Goal: Task Accomplishment & Management: Use online tool/utility

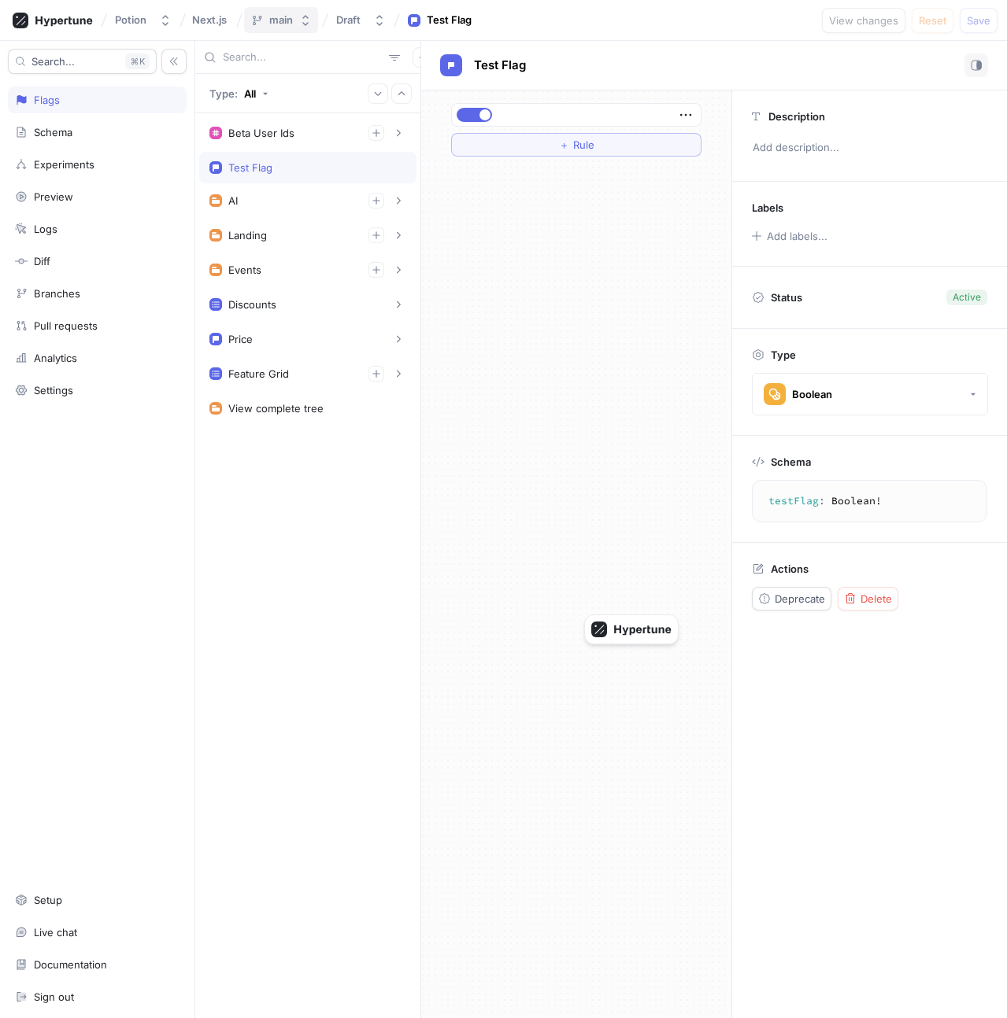
click at [296, 25] on button "main" at bounding box center [281, 20] width 74 height 26
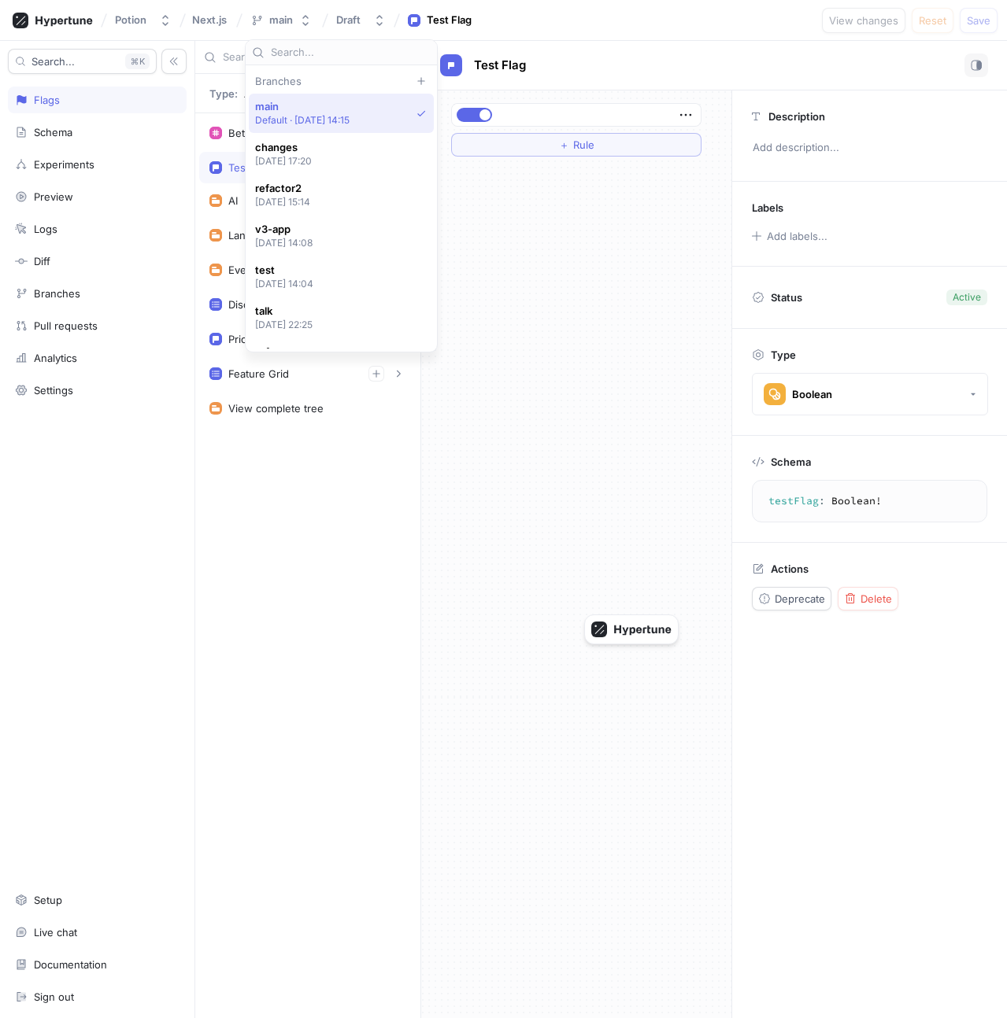
click at [324, 461] on div "Beta User Ids 1. fldsjflkds 2. fd;lsjfklds To pick up a draggable item, press t…" at bounding box center [307, 565] width 225 height 905
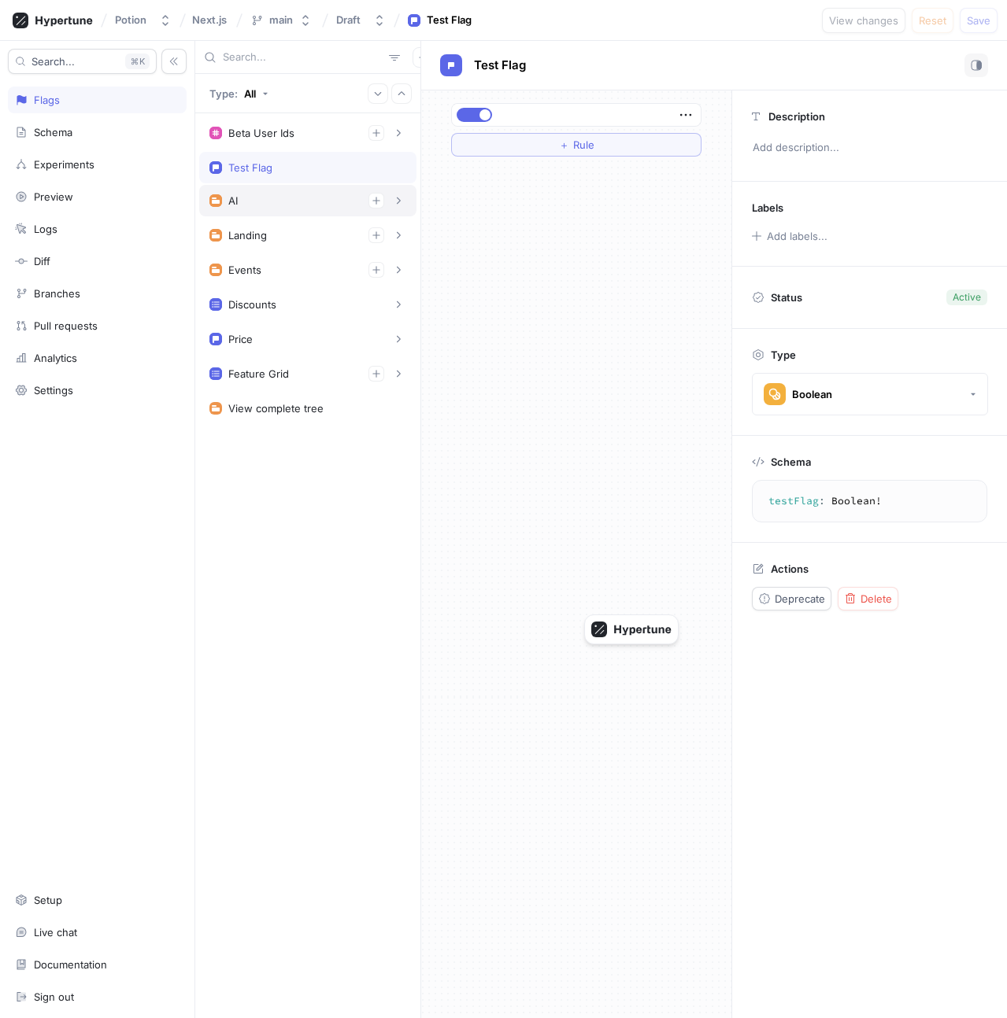
click at [271, 199] on div "AI" at bounding box center [307, 201] width 197 height 16
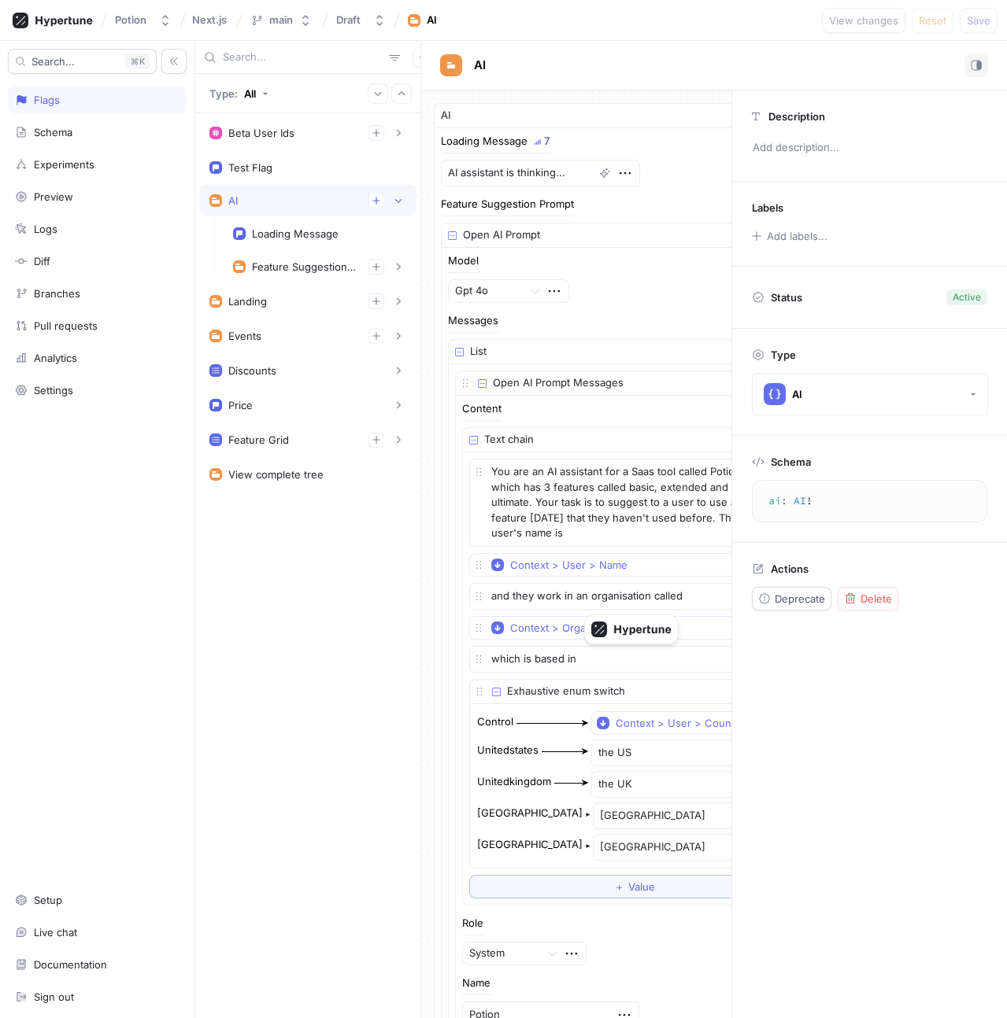
click at [271, 199] on div "AI" at bounding box center [307, 201] width 197 height 16
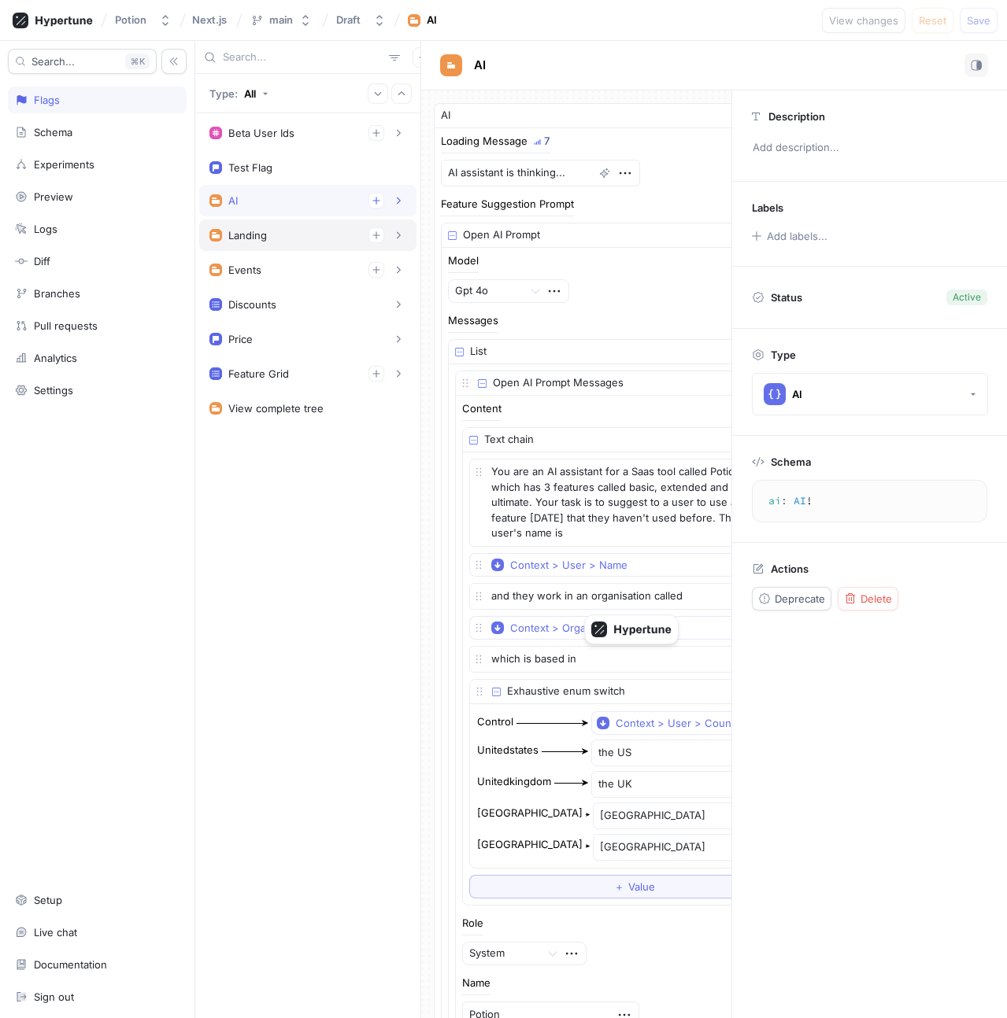
click at [289, 232] on div "Landing" at bounding box center [307, 235] width 197 height 16
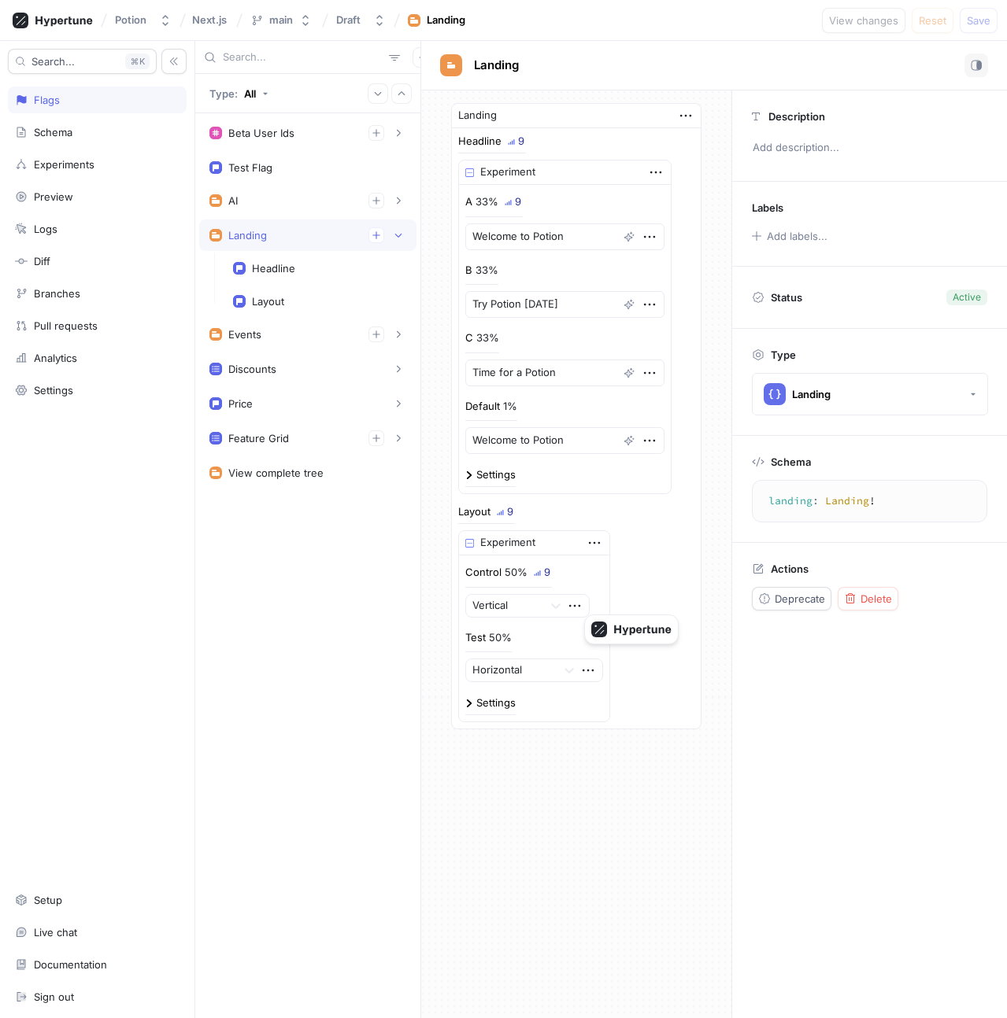
click at [289, 232] on div "Landing" at bounding box center [307, 235] width 197 height 16
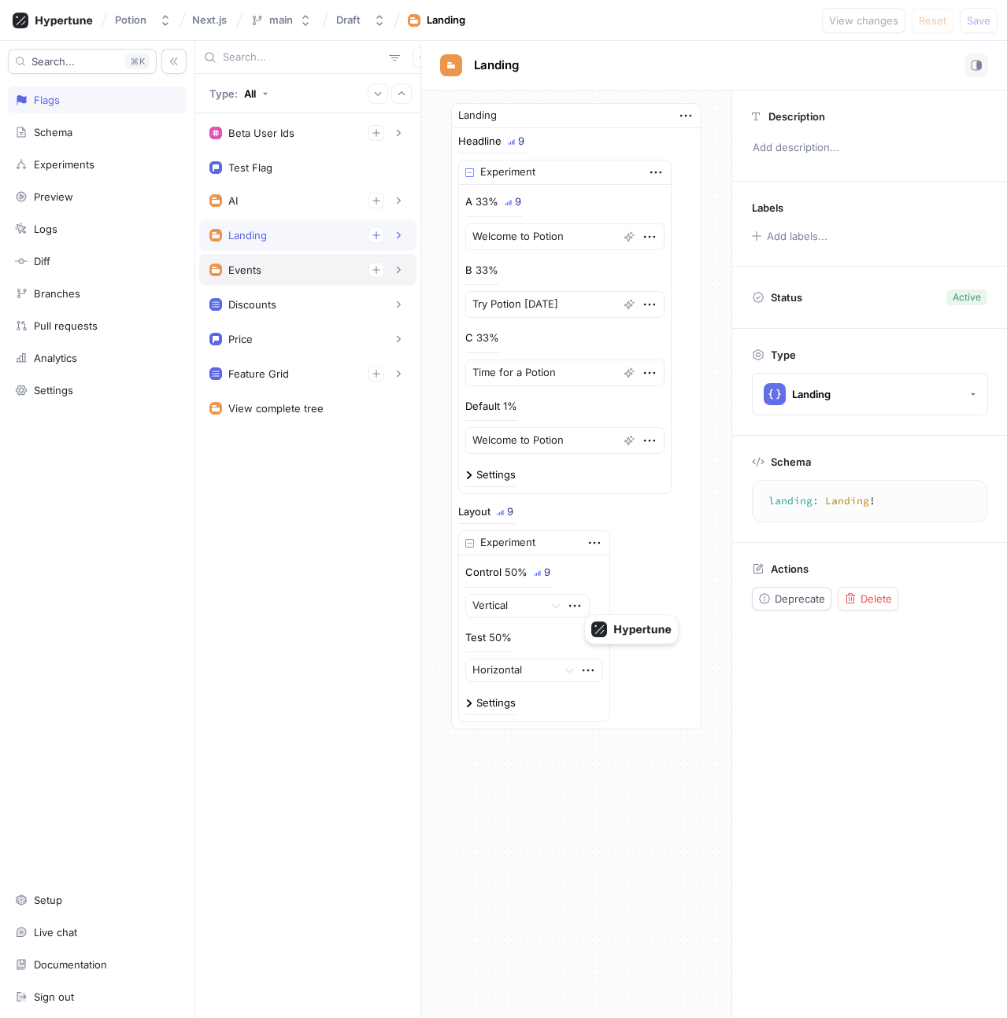
click at [292, 264] on div "Events" at bounding box center [307, 270] width 197 height 16
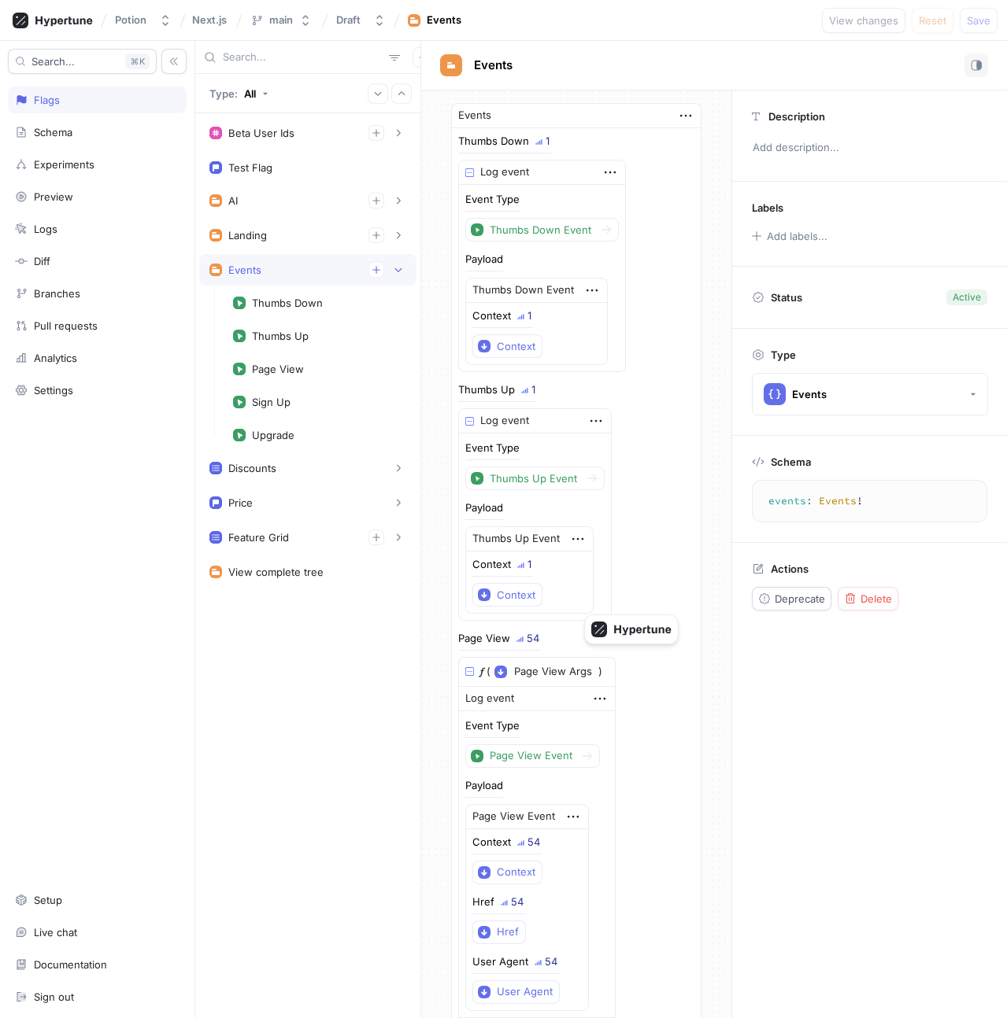
click at [292, 264] on div "Events" at bounding box center [307, 270] width 197 height 16
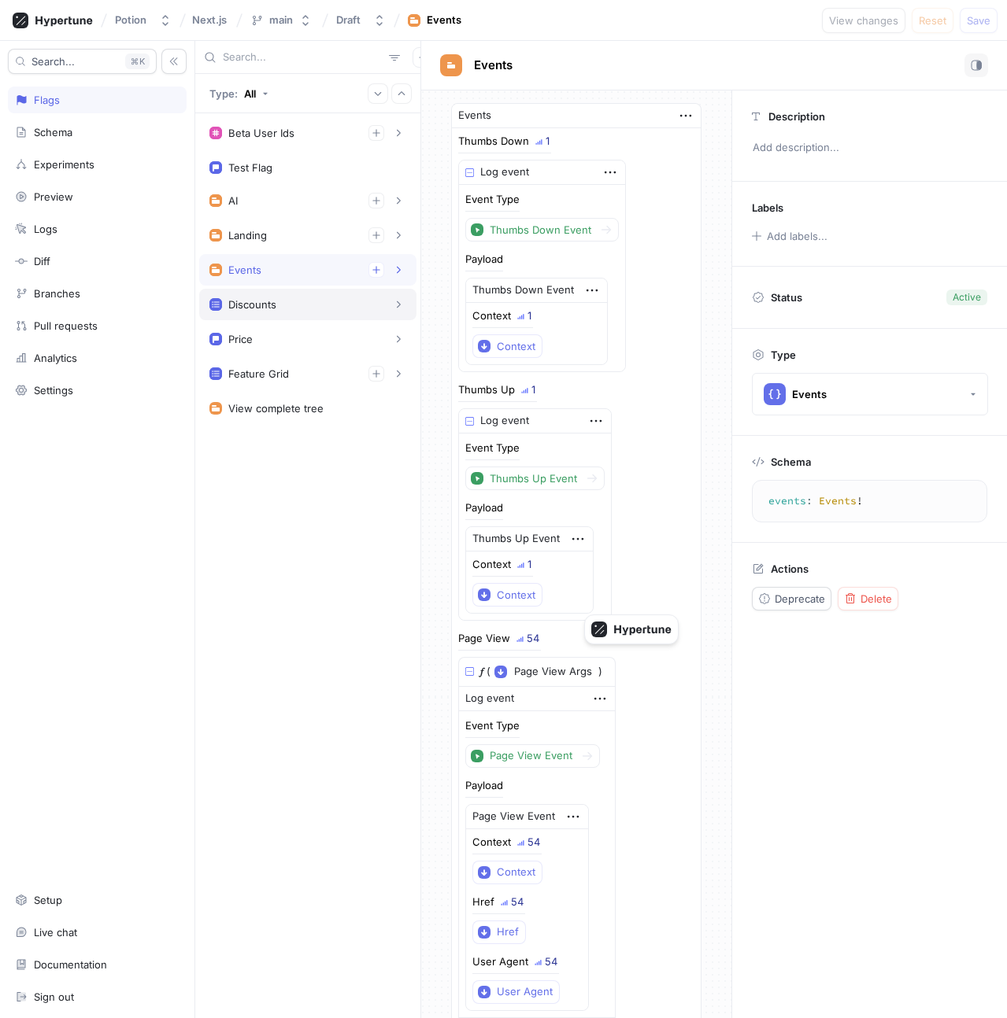
click at [294, 308] on div "Discounts" at bounding box center [307, 305] width 197 height 16
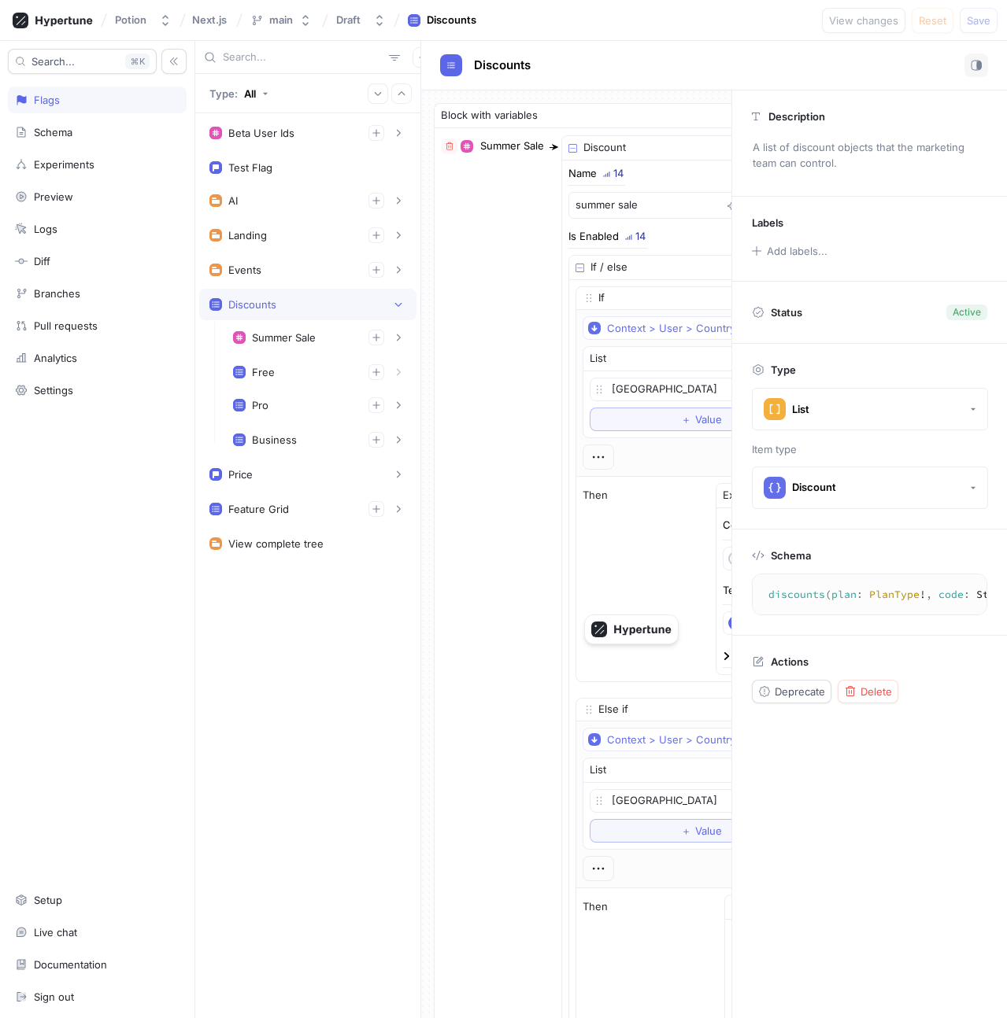
click at [295, 308] on div "Discounts" at bounding box center [307, 305] width 197 height 16
click at [289, 342] on div "Price" at bounding box center [307, 339] width 197 height 16
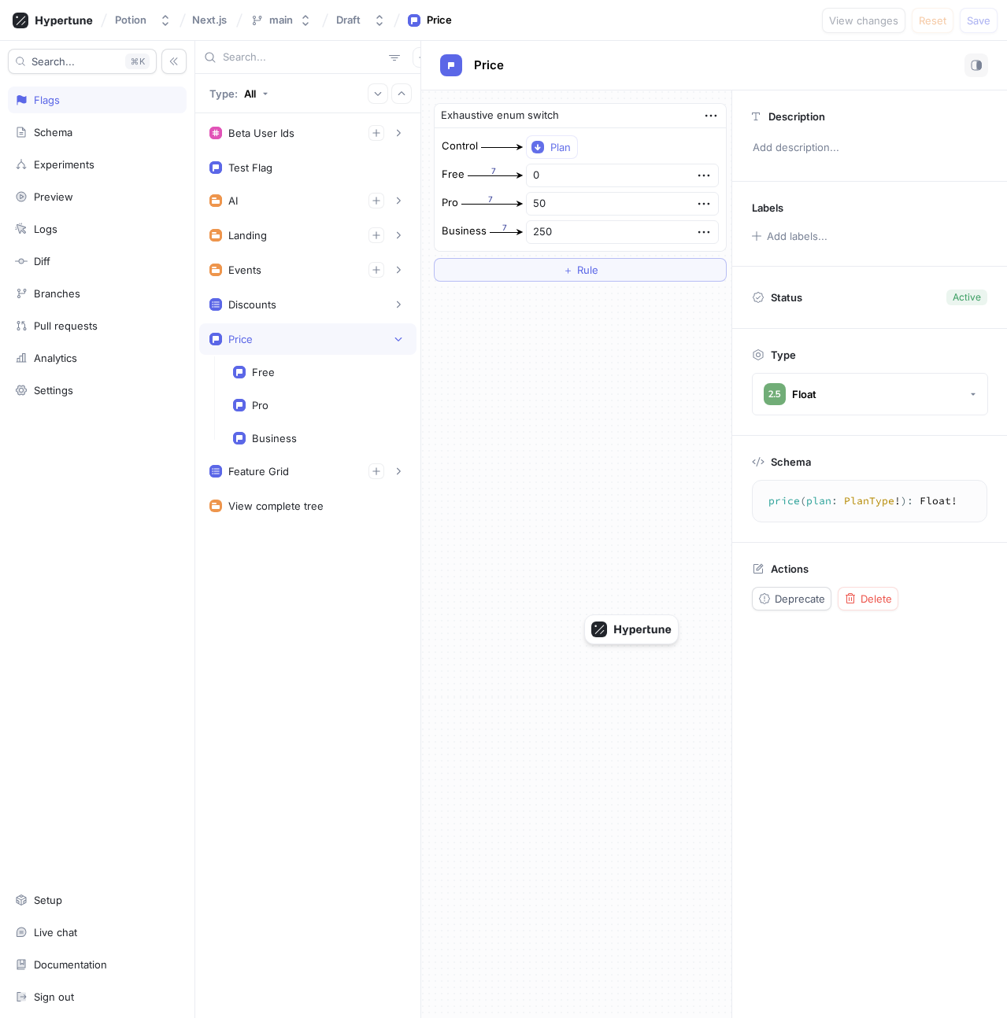
click at [289, 342] on div "Price" at bounding box center [307, 339] width 197 height 16
click at [288, 376] on div "Feature Grid" at bounding box center [307, 374] width 197 height 16
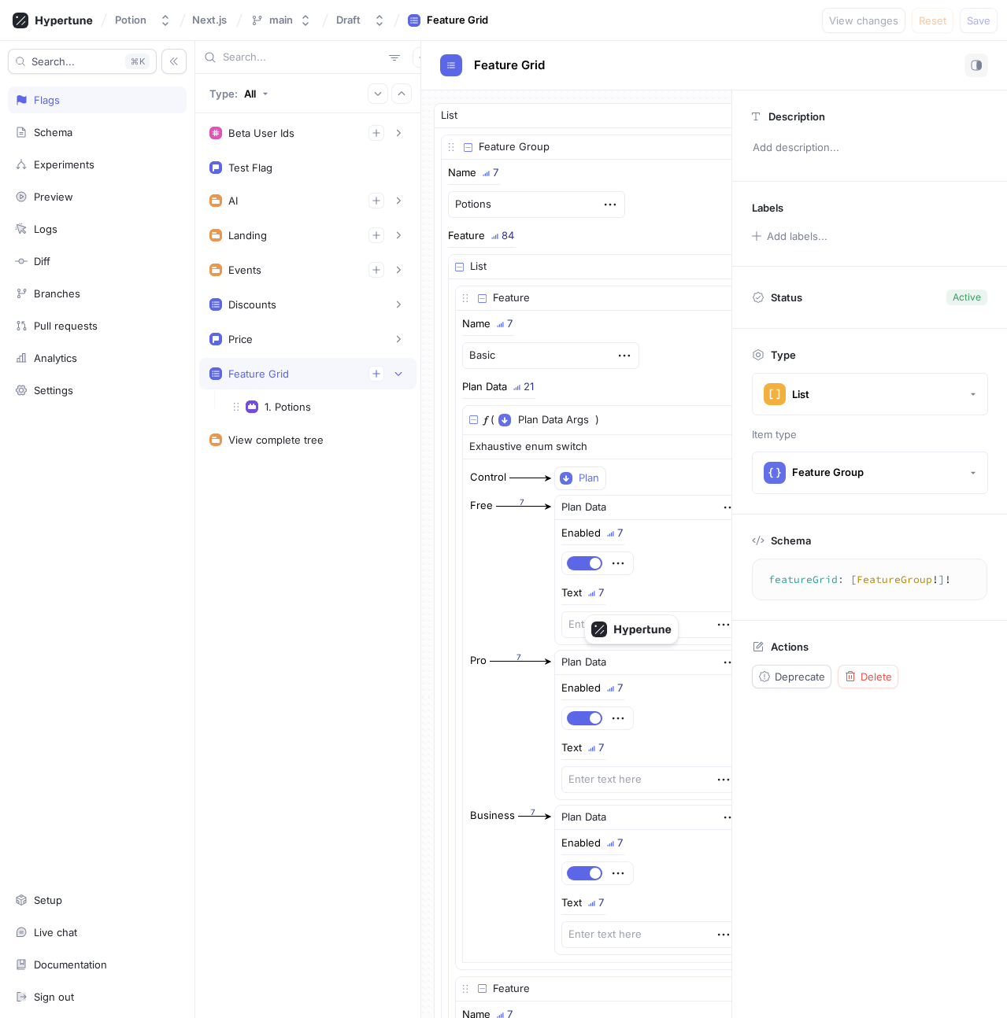
click at [288, 376] on div "Feature Grid" at bounding box center [307, 374] width 197 height 16
click at [286, 406] on div "View complete tree" at bounding box center [275, 408] width 95 height 13
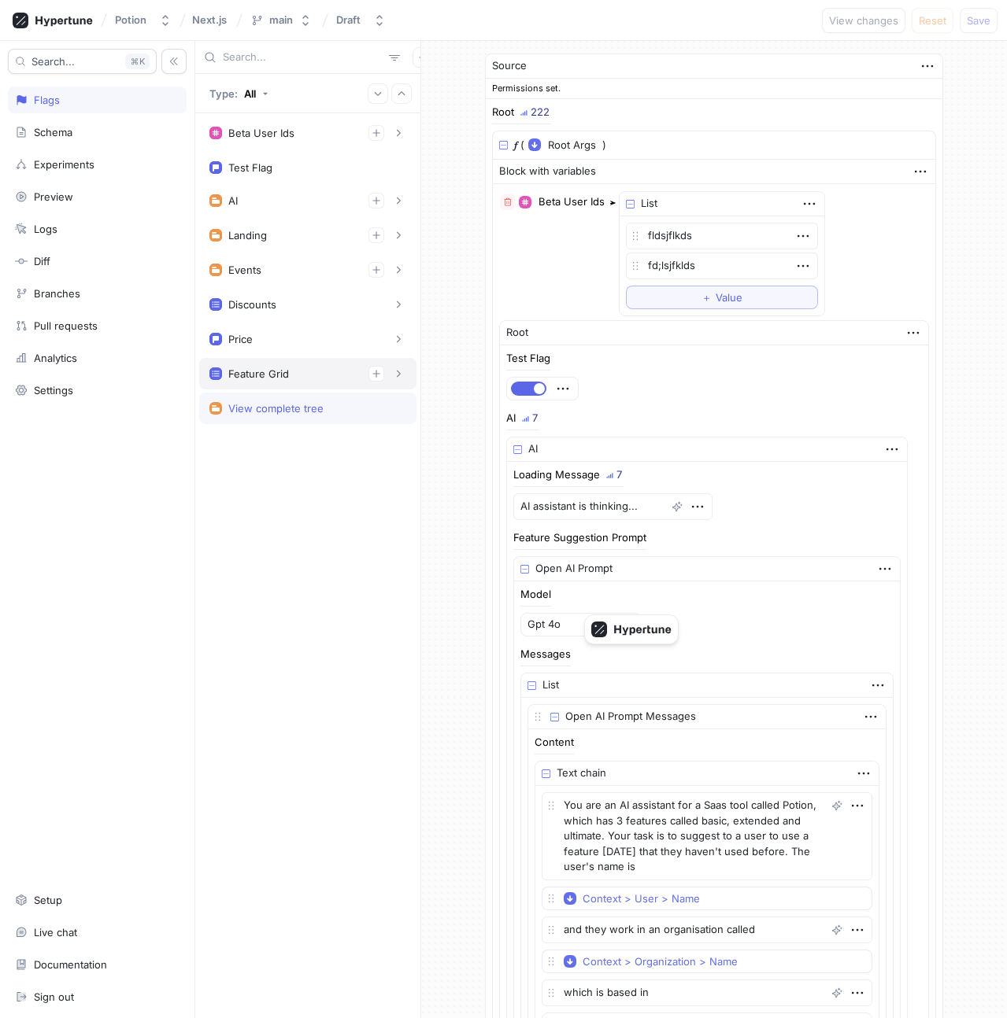
click at [286, 381] on div "Feature Grid" at bounding box center [307, 374] width 197 height 16
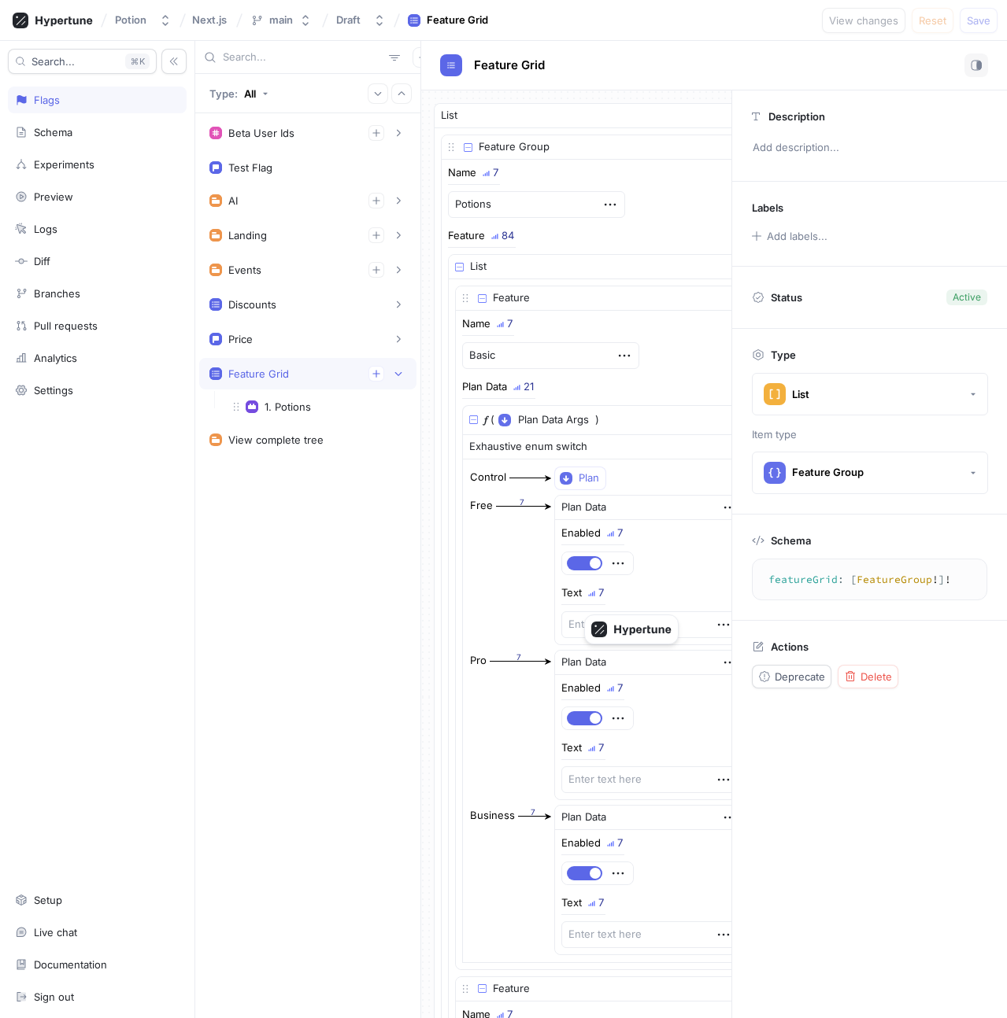
click at [286, 381] on div "Feature Grid" at bounding box center [307, 374] width 197 height 16
type textarea "x"
click at [977, 68] on rect "button" at bounding box center [978, 65] width 2 height 8
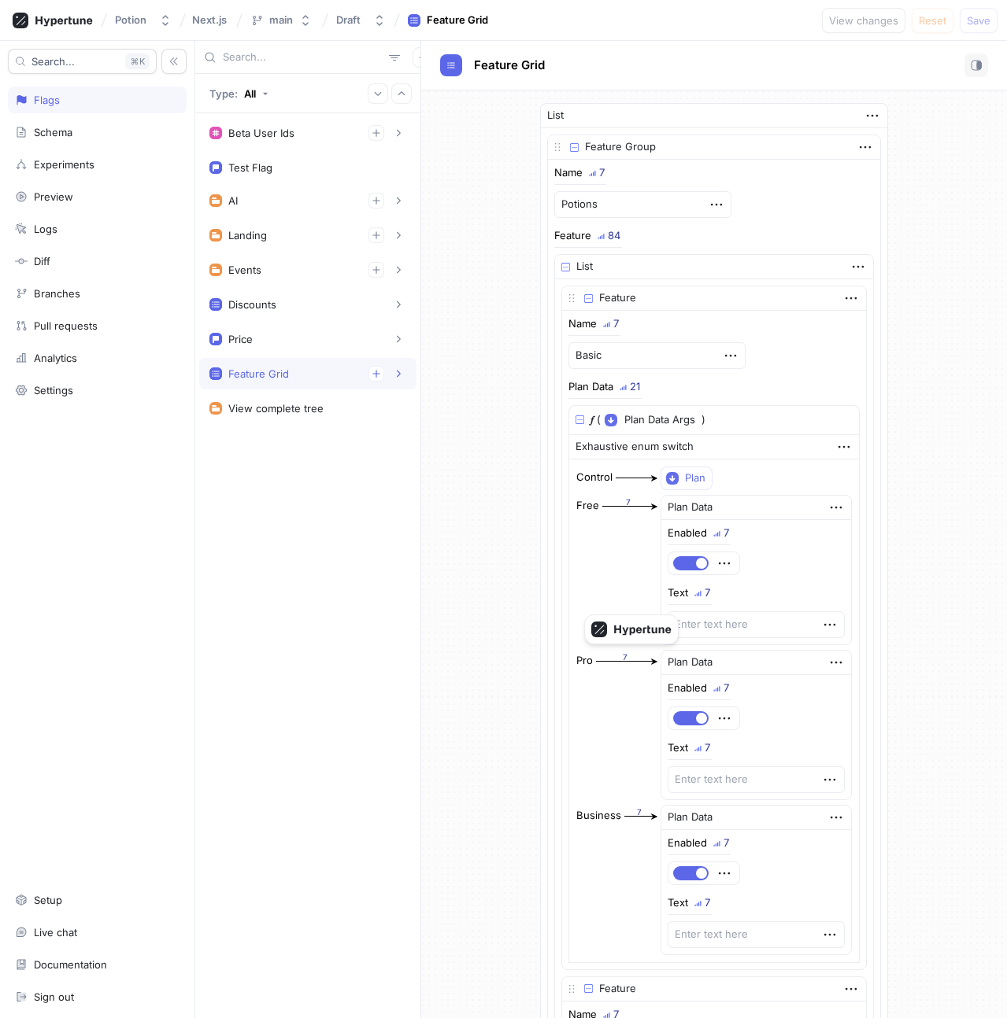
click at [988, 68] on div "Feature Grid" at bounding box center [714, 66] width 586 height 50
click at [977, 68] on rect "button" at bounding box center [978, 65] width 2 height 8
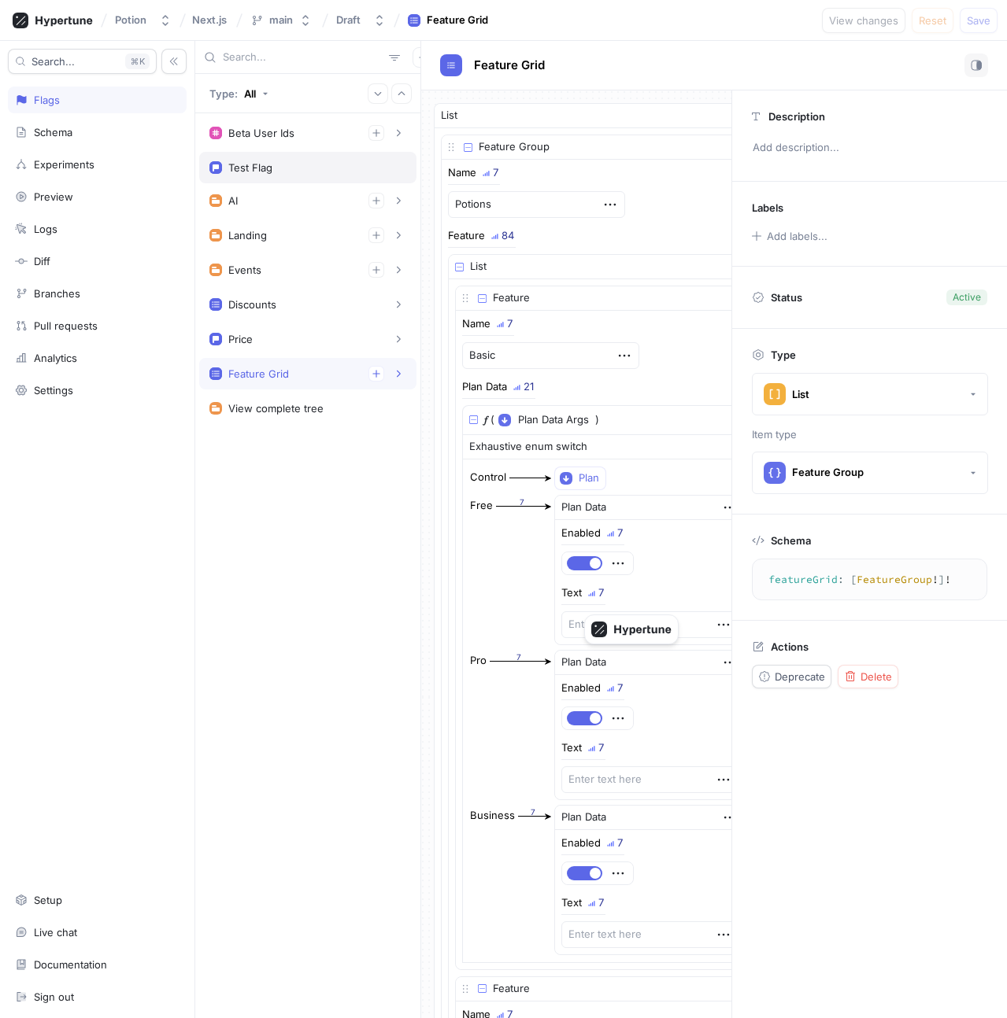
click at [300, 174] on div "Test Flag" at bounding box center [307, 167] width 217 height 31
type textarea "testFlag: Boolean!"
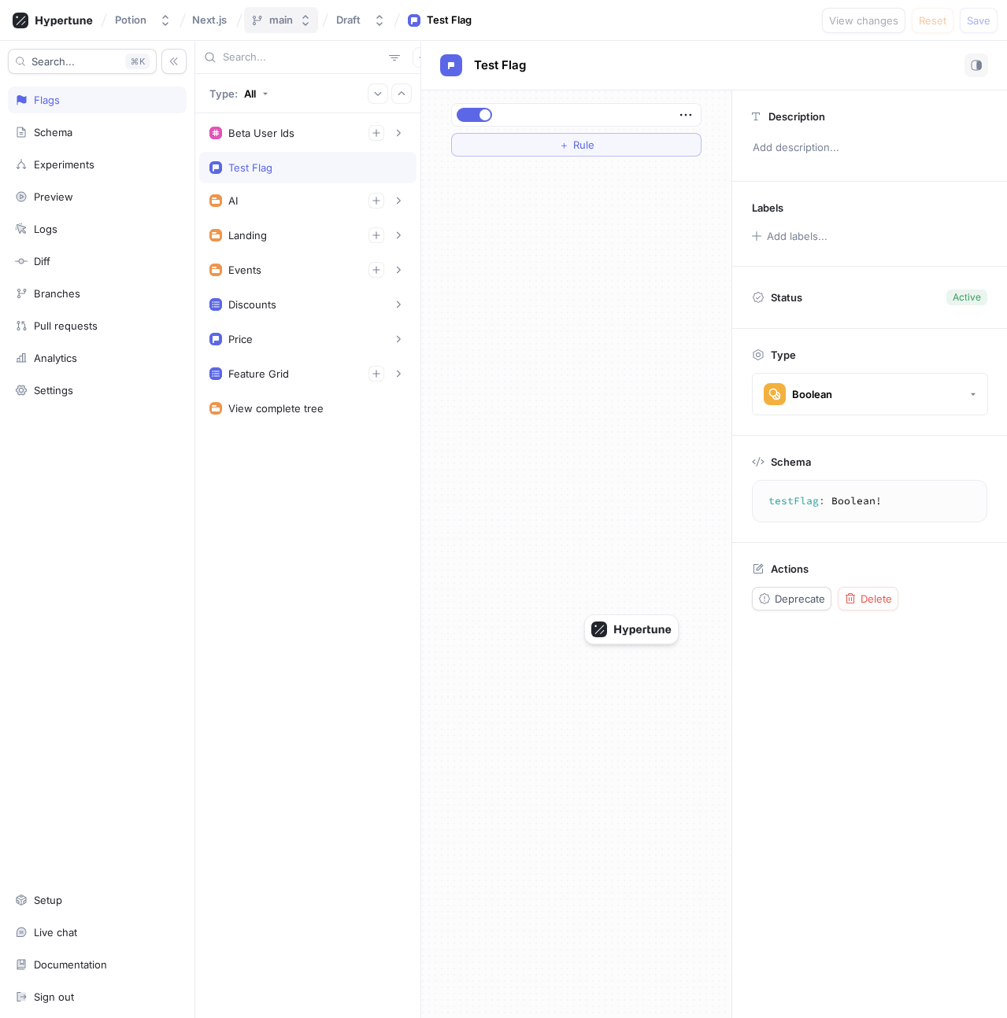
click at [277, 28] on button "main" at bounding box center [281, 20] width 74 height 26
click at [292, 432] on div "Beta User Ids 1. fldsjflkds 2. fd;lsjfklds To pick up a draggable item, press t…" at bounding box center [307, 565] width 225 height 905
click at [493, 172] on div "＋ Rule" at bounding box center [576, 555] width 310 height 928
click at [525, 194] on div "＋ Rule" at bounding box center [576, 555] width 310 height 928
click at [575, 194] on div "＋ Rule" at bounding box center [576, 555] width 310 height 928
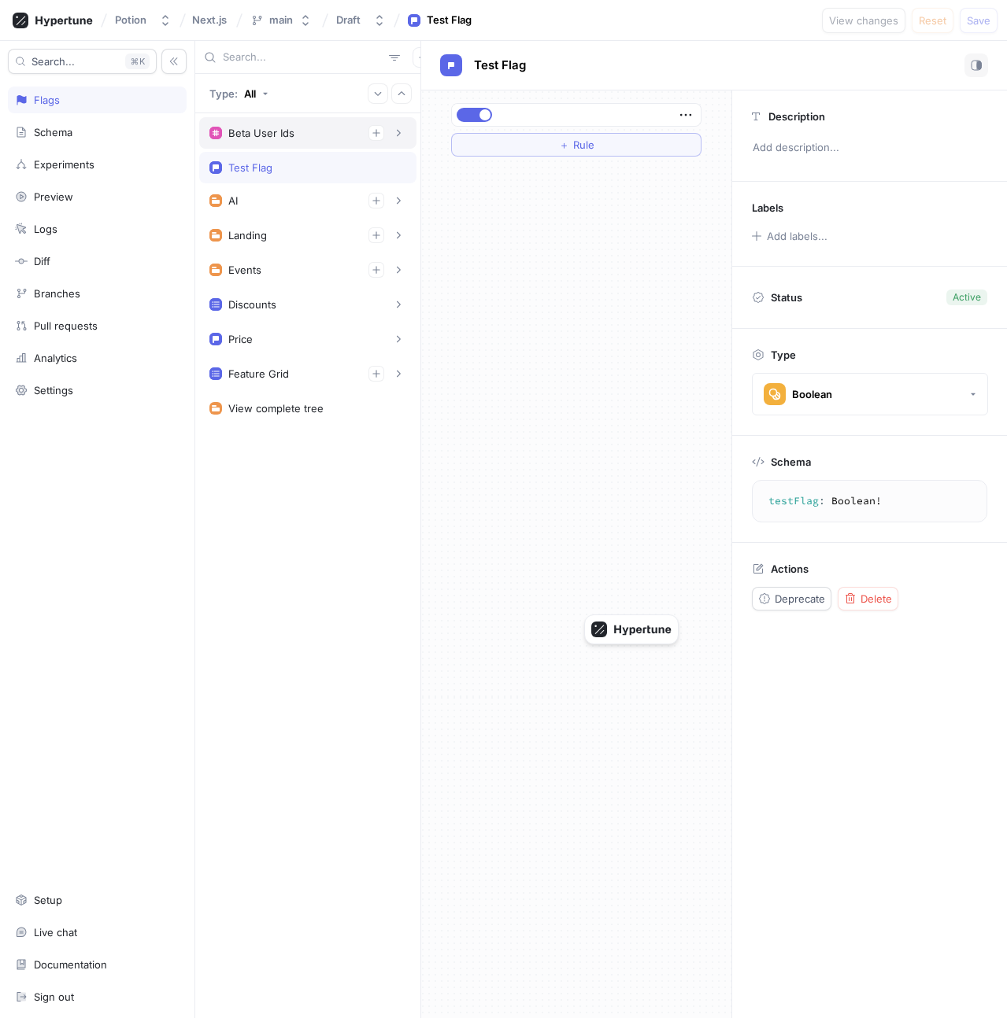
click at [294, 137] on div "Beta User Ids" at bounding box center [307, 133] width 197 height 16
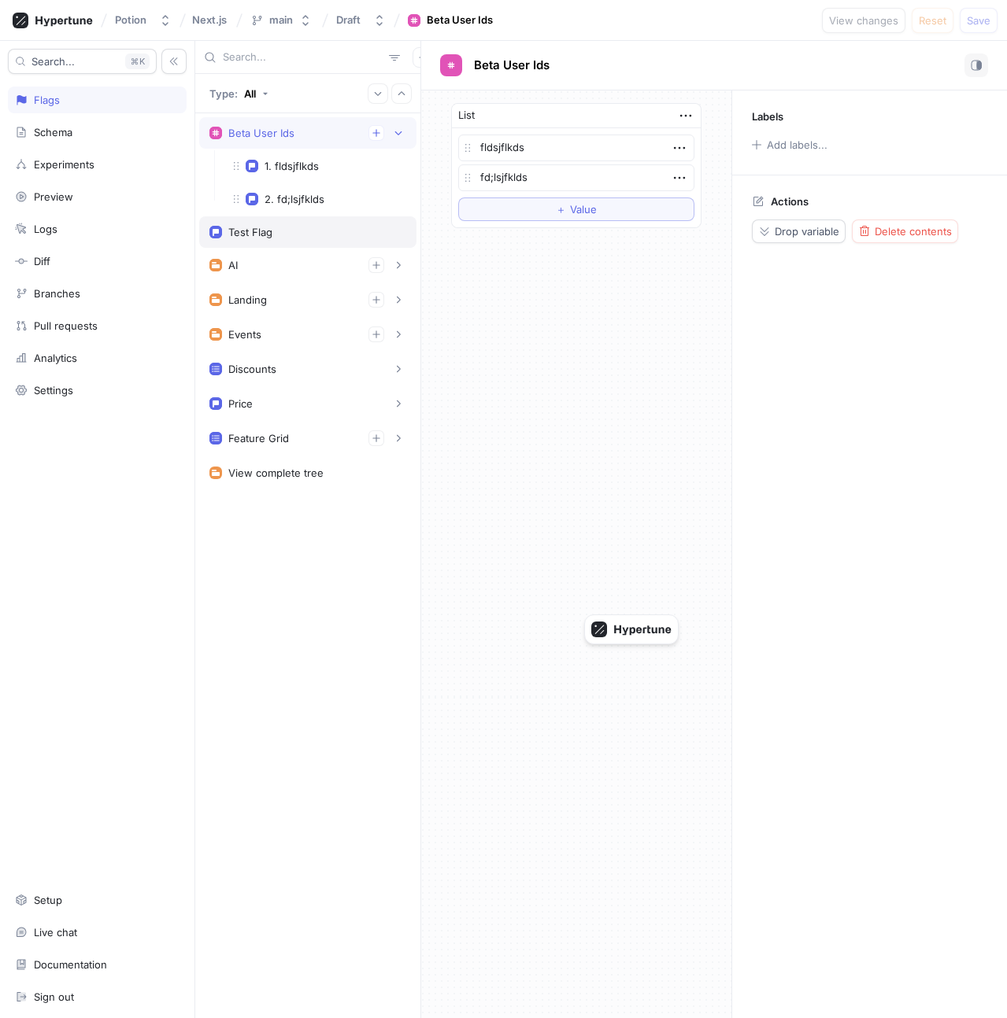
click at [294, 220] on div "Test Flag" at bounding box center [307, 231] width 217 height 31
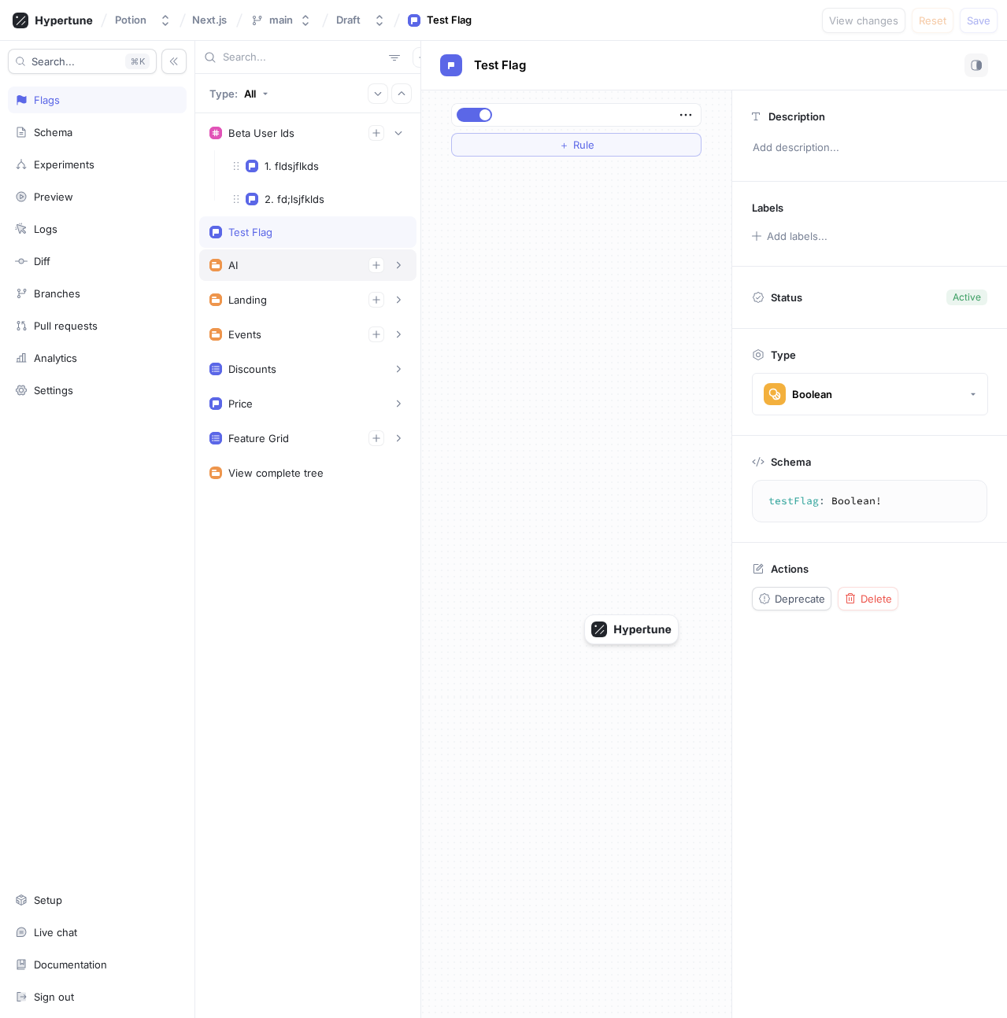
click at [293, 263] on div "AI" at bounding box center [307, 265] width 197 height 16
type textarea "x"
type textarea "ai: AI!"
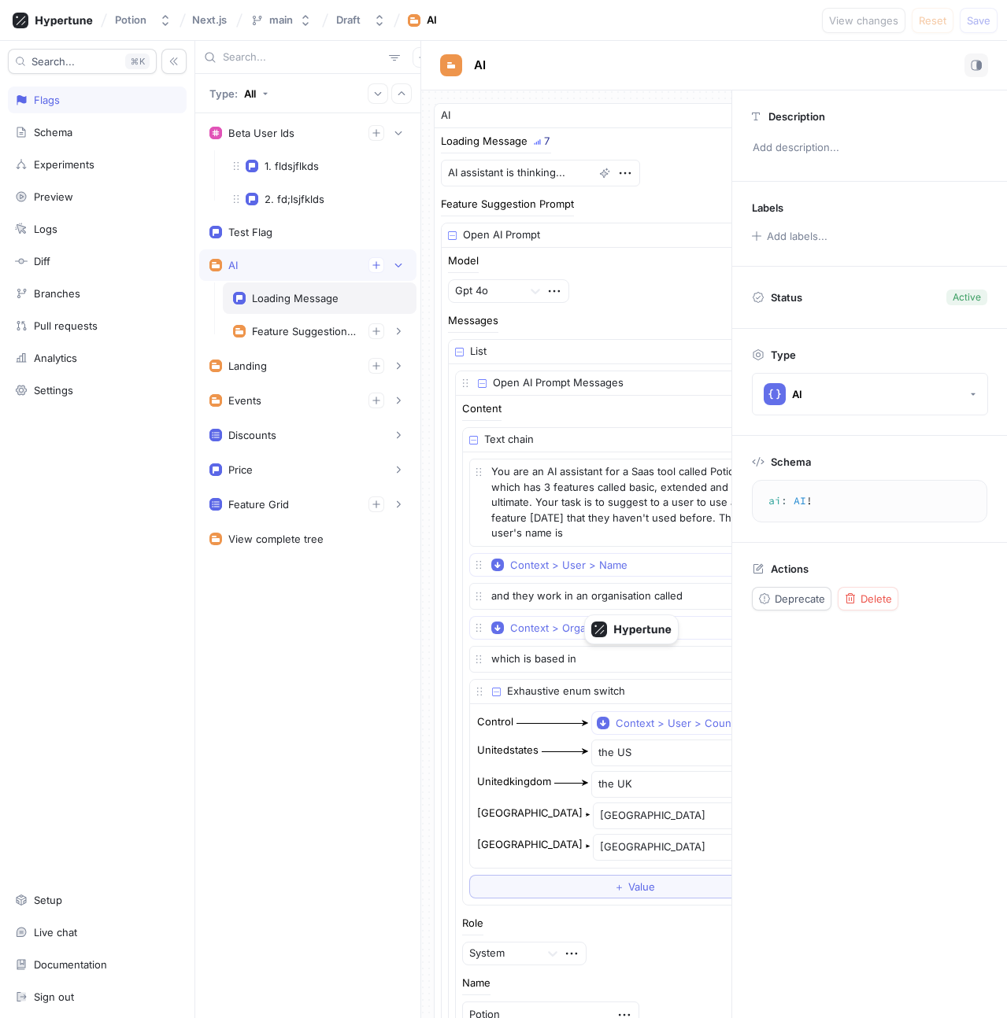
click at [293, 296] on div "Loading Message" at bounding box center [295, 298] width 87 height 13
type textarea "x"
type textarea "loadingMessage: String!"
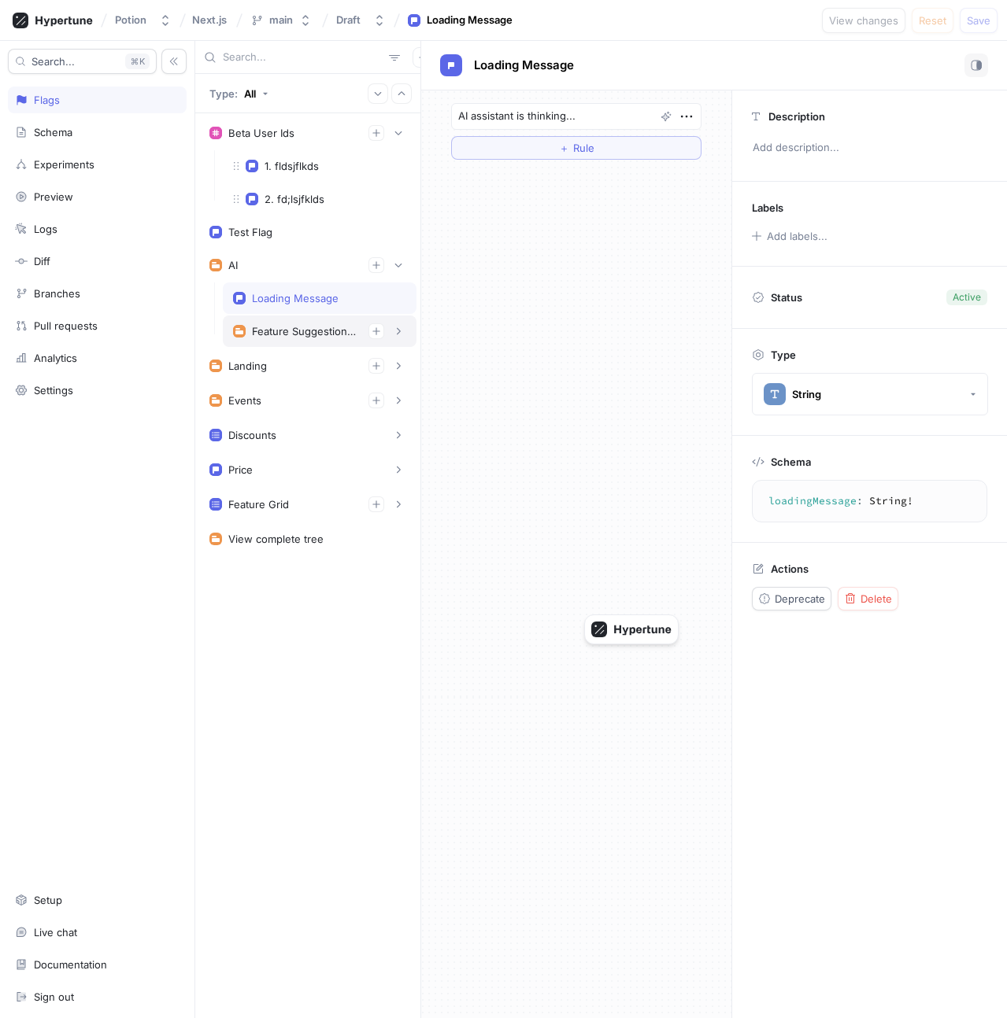
click at [297, 338] on div "Feature Suggestion Prompt" at bounding box center [319, 331] width 173 height 16
type textarea "x"
type textarea "featureSuggestionPrompt: OpenAIPrompt!"
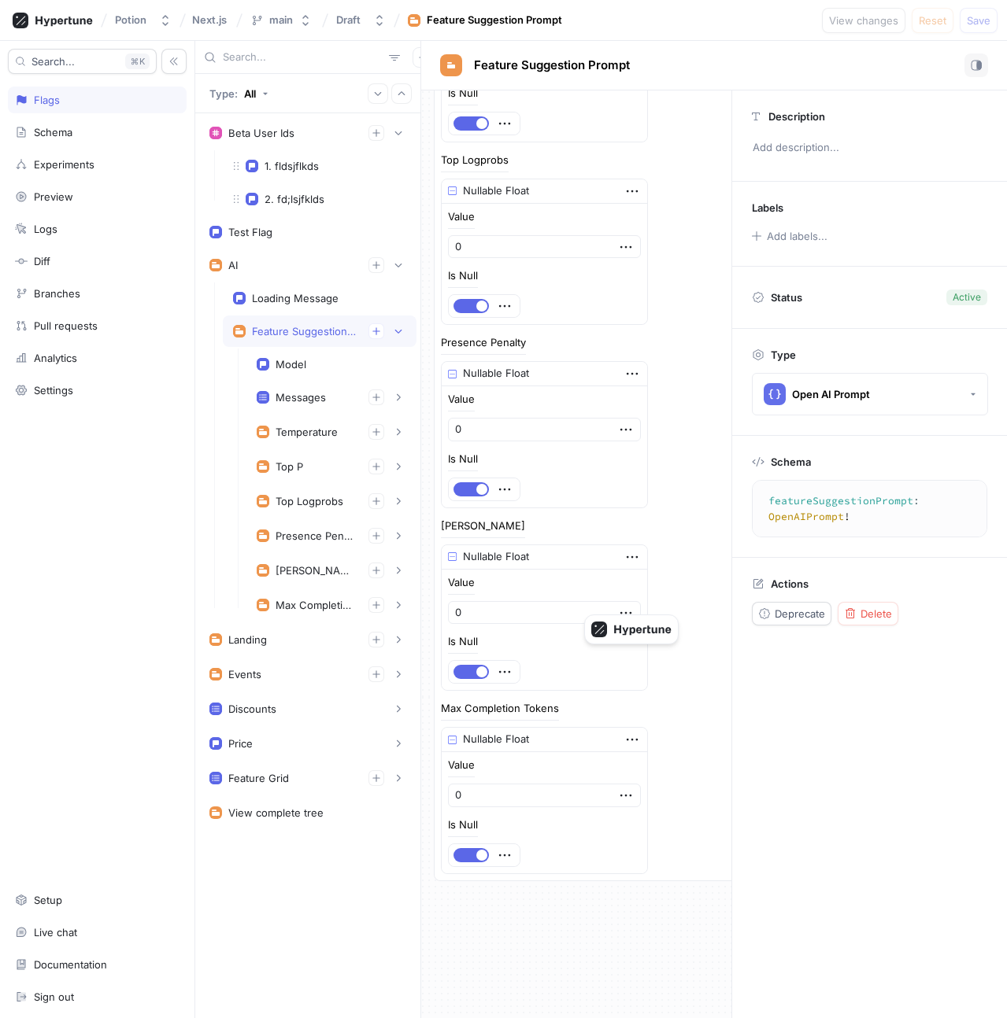
scroll to position [1555, 0]
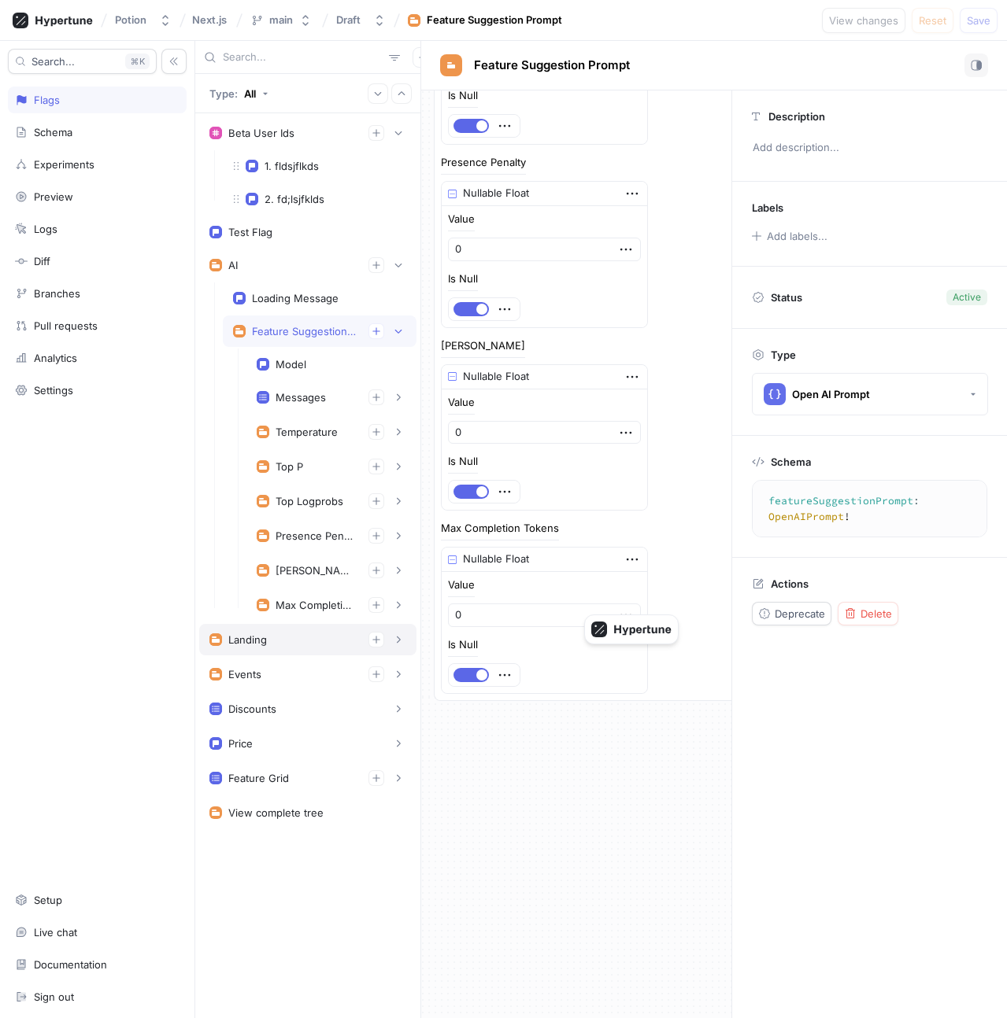
click at [280, 634] on div "Landing" at bounding box center [307, 640] width 197 height 16
type textarea "x"
type textarea "landing: Landing!"
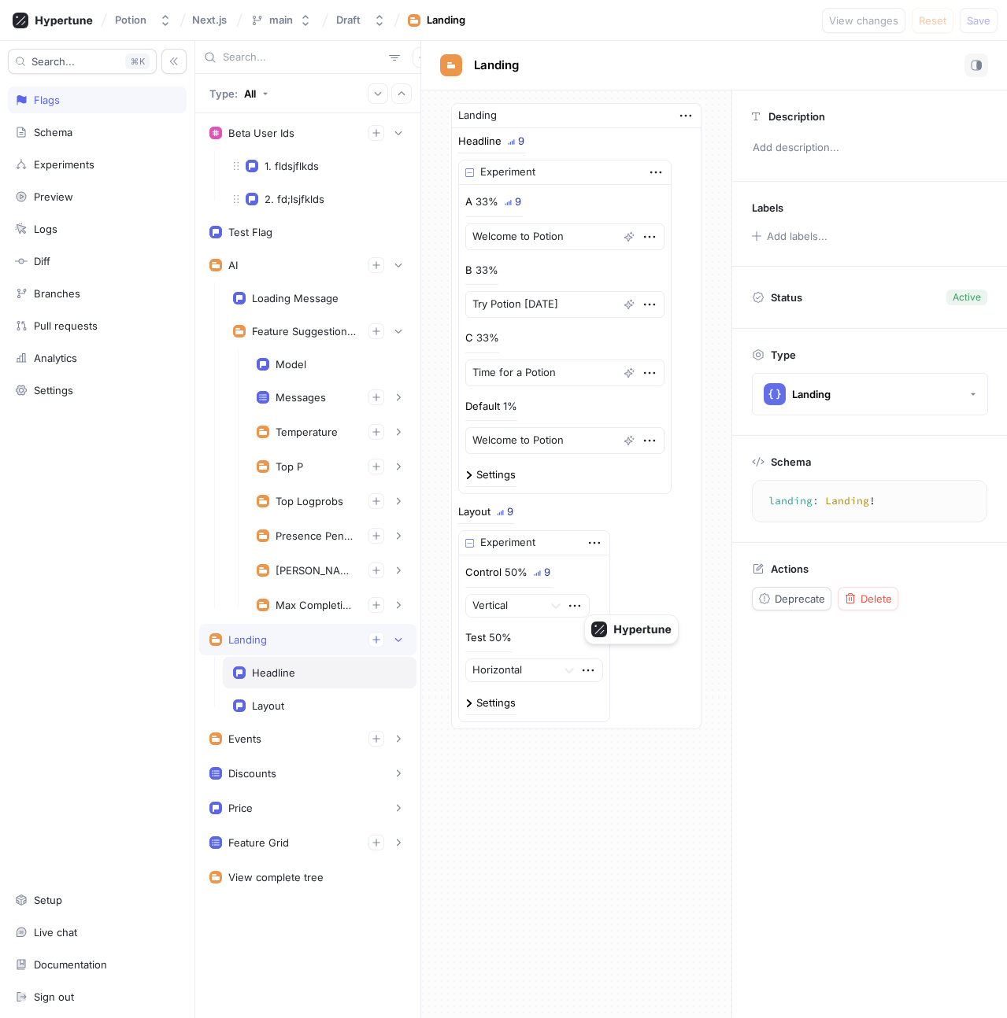
click at [289, 662] on div "Headline" at bounding box center [320, 672] width 194 height 31
type textarea "x"
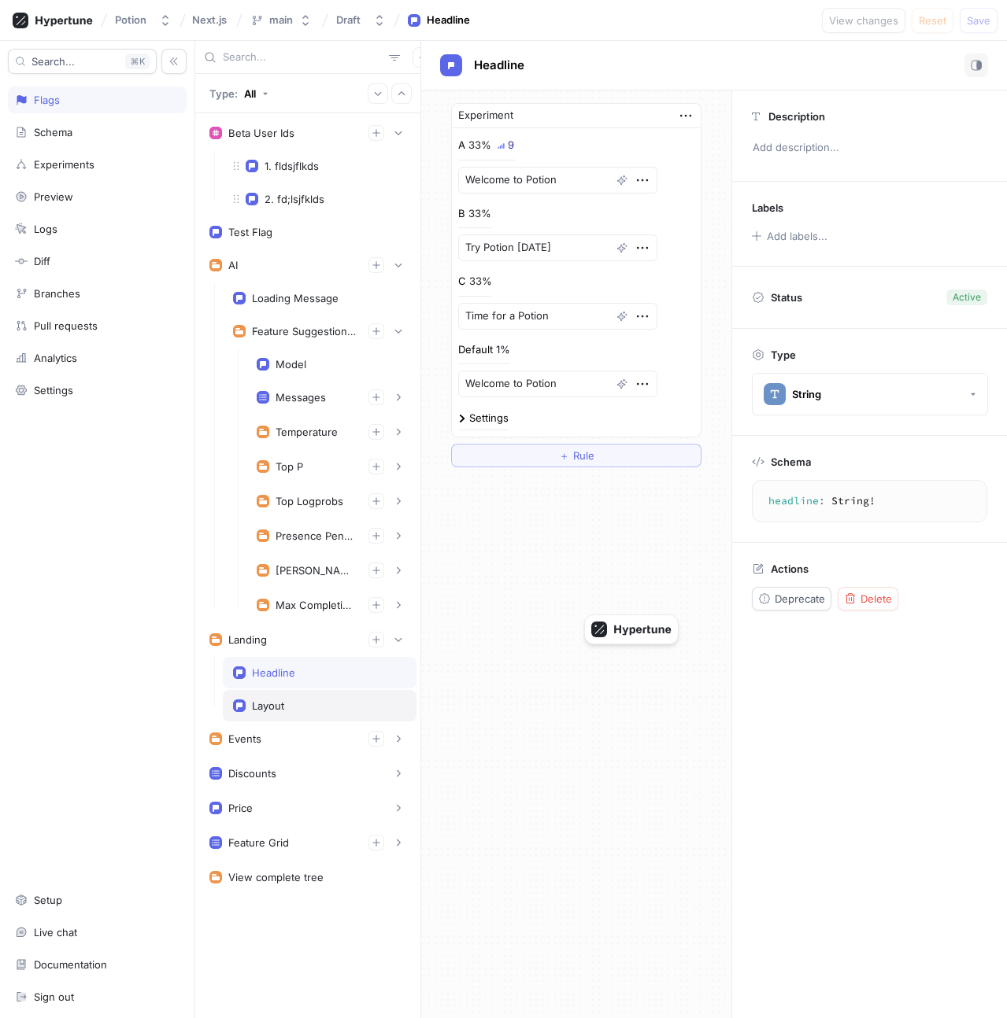
click at [293, 696] on div "Layout" at bounding box center [320, 705] width 194 height 31
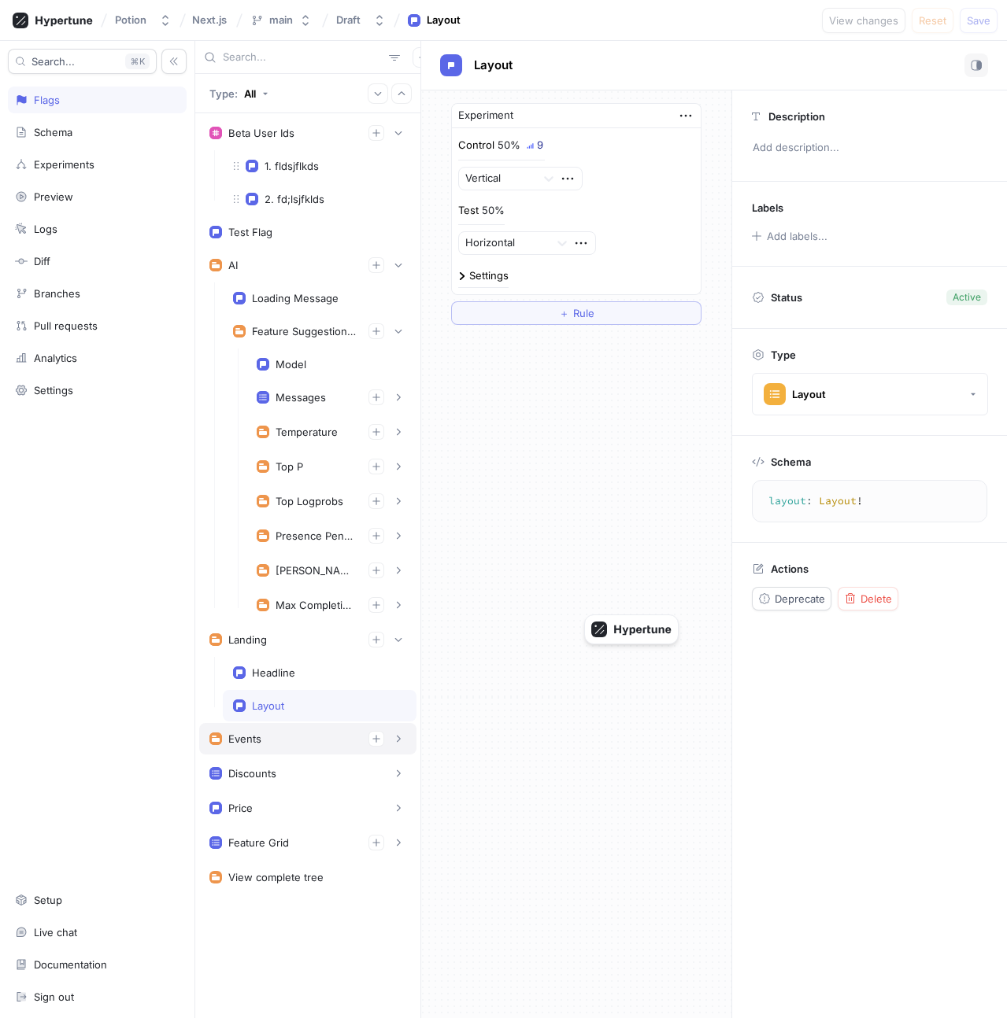
click at [275, 746] on div "Events" at bounding box center [307, 739] width 197 height 16
type textarea "events: Events!"
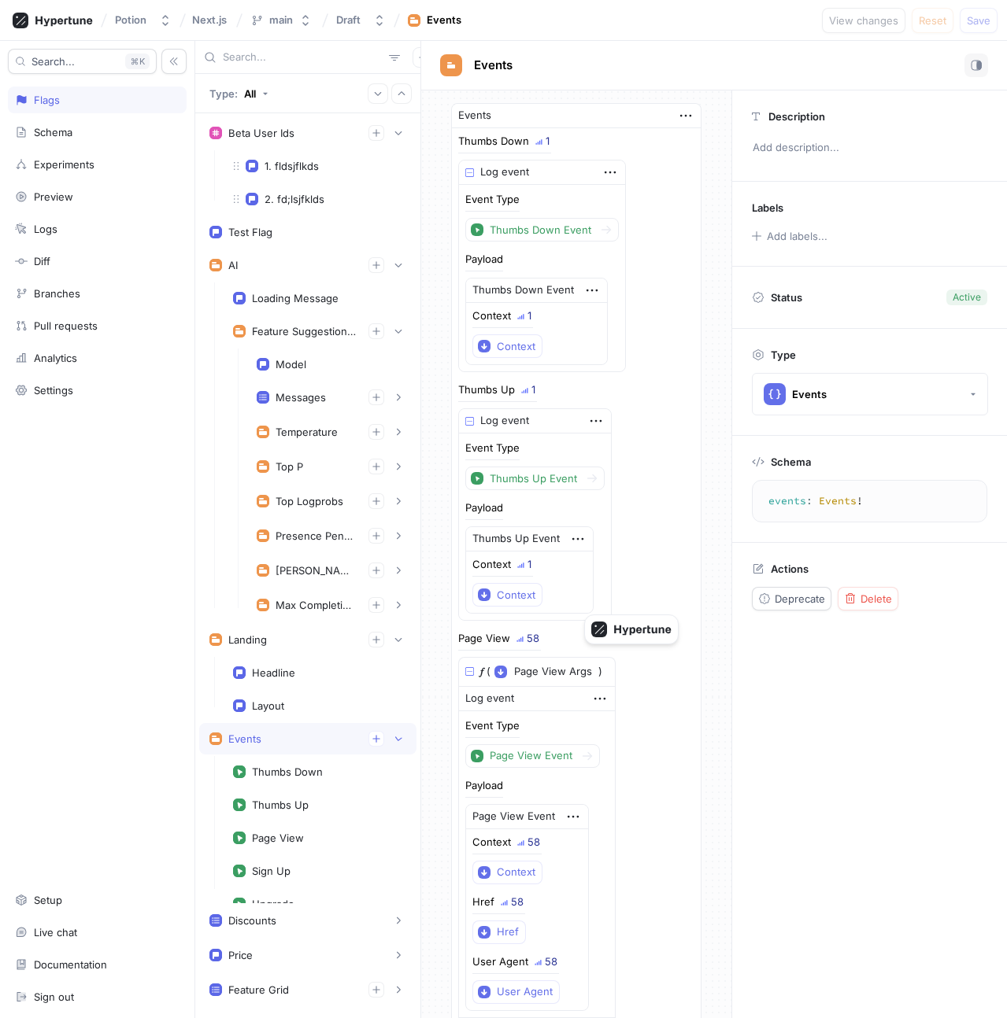
scroll to position [89, 0]
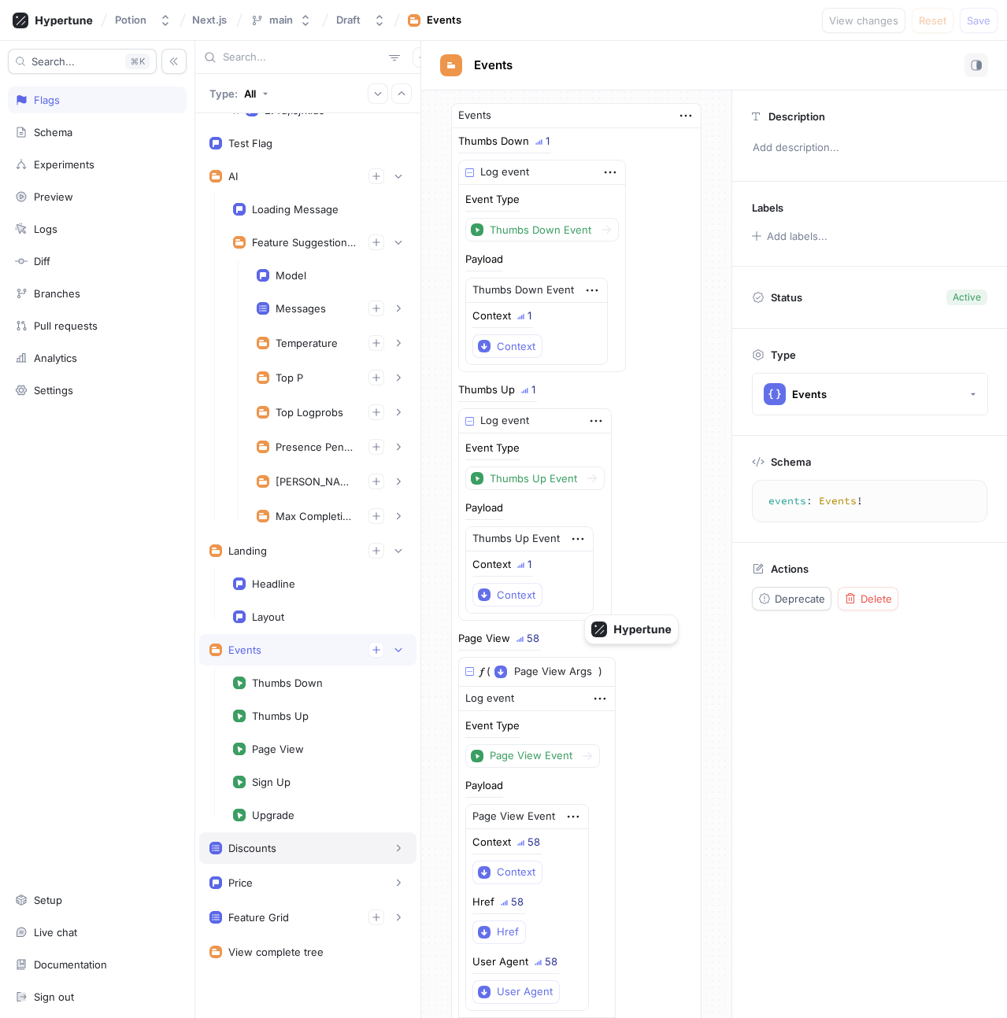
click at [307, 853] on div "Discounts" at bounding box center [307, 849] width 197 height 16
type textarea "x"
type textarea "discounts(plan: PlanType!, code: String!): [Discount!]!"
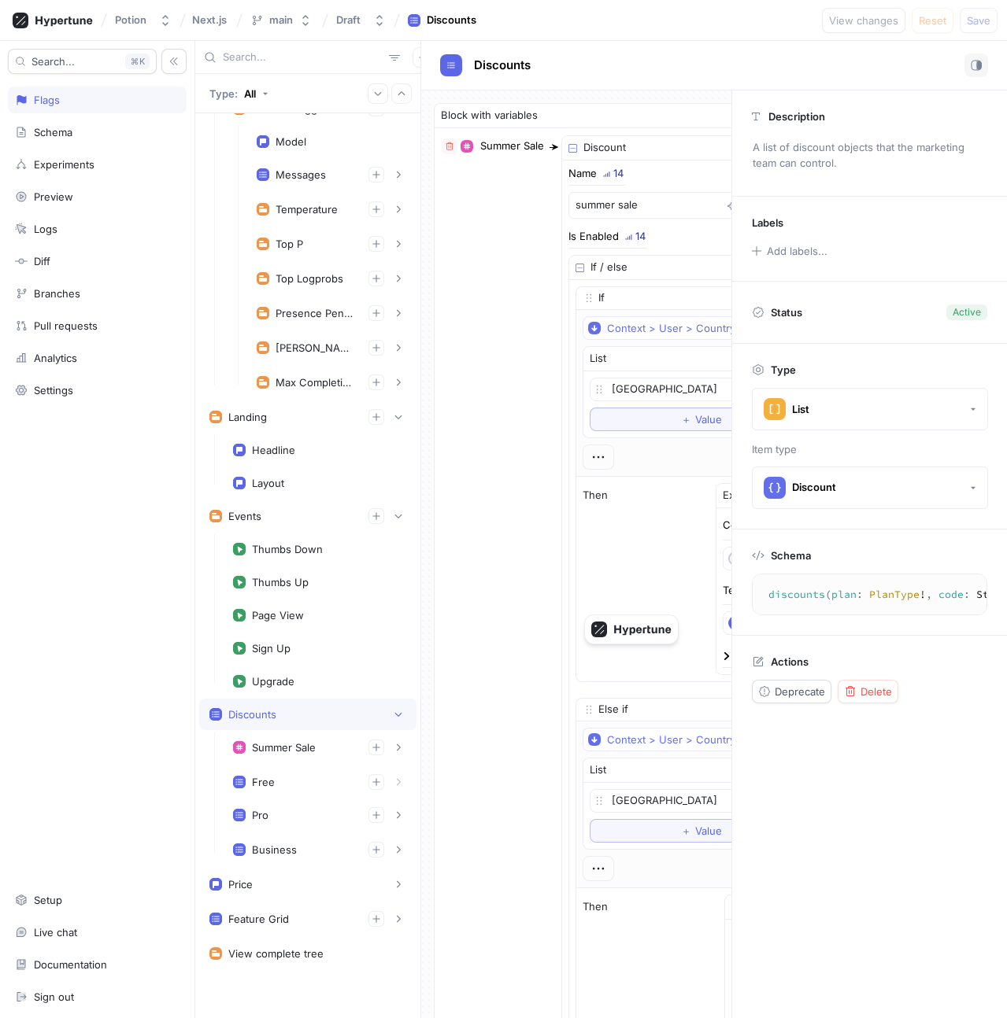
scroll to position [224, 0]
click at [303, 748] on div "Summer Sale" at bounding box center [284, 746] width 64 height 13
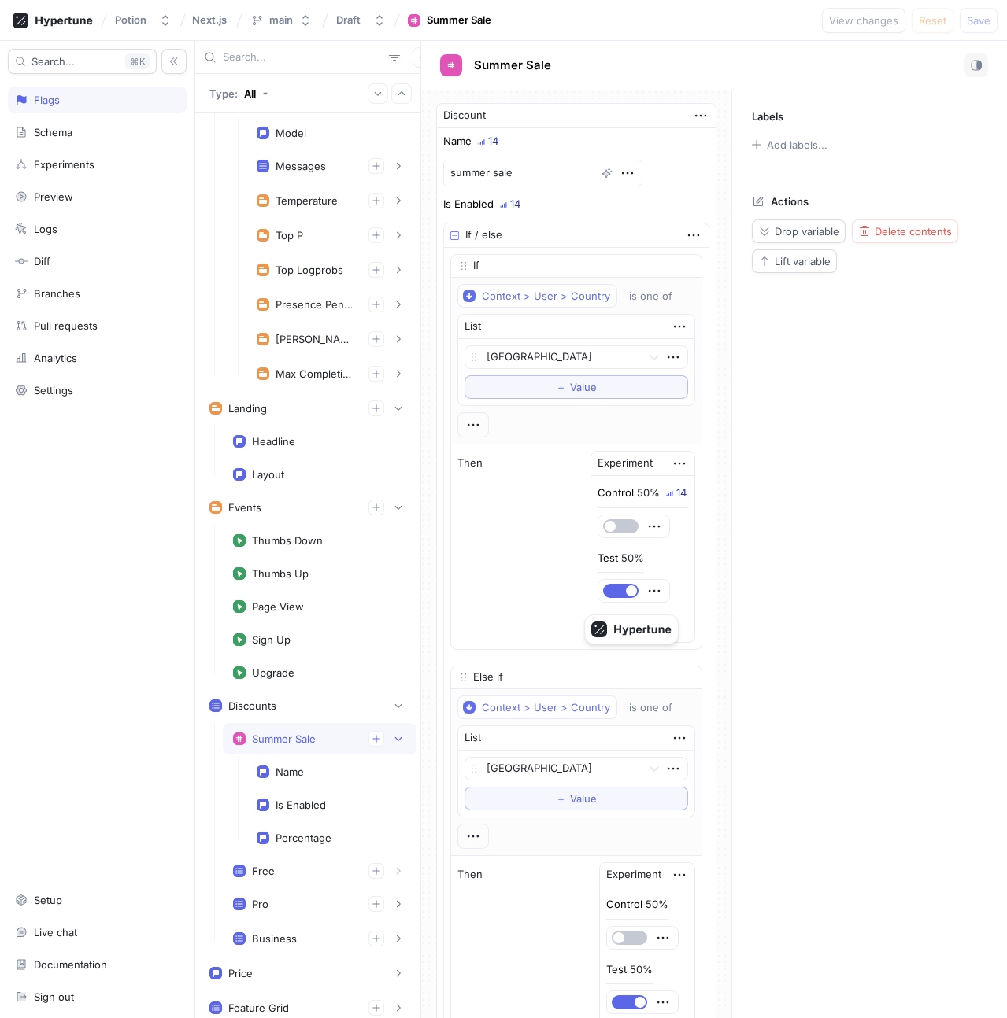
scroll to position [322, 0]
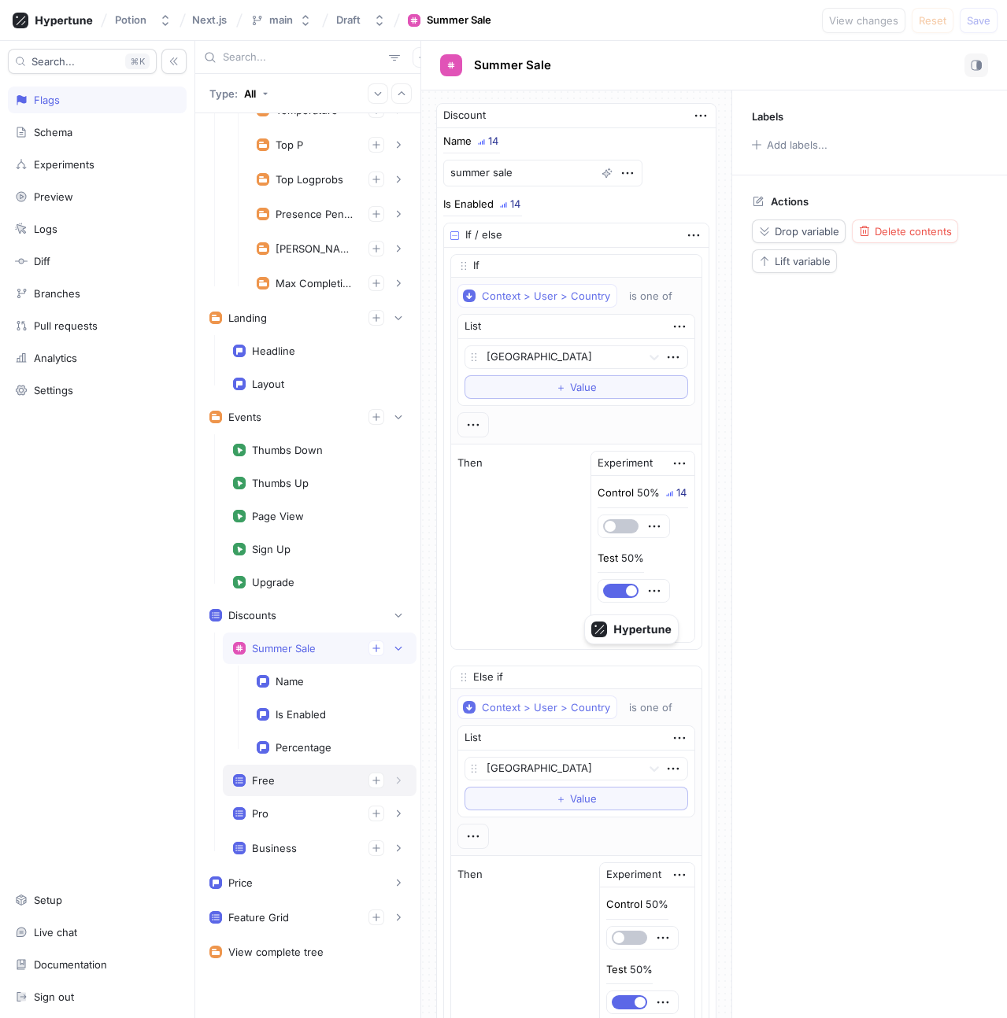
click at [286, 782] on div "Free" at bounding box center [319, 781] width 173 height 16
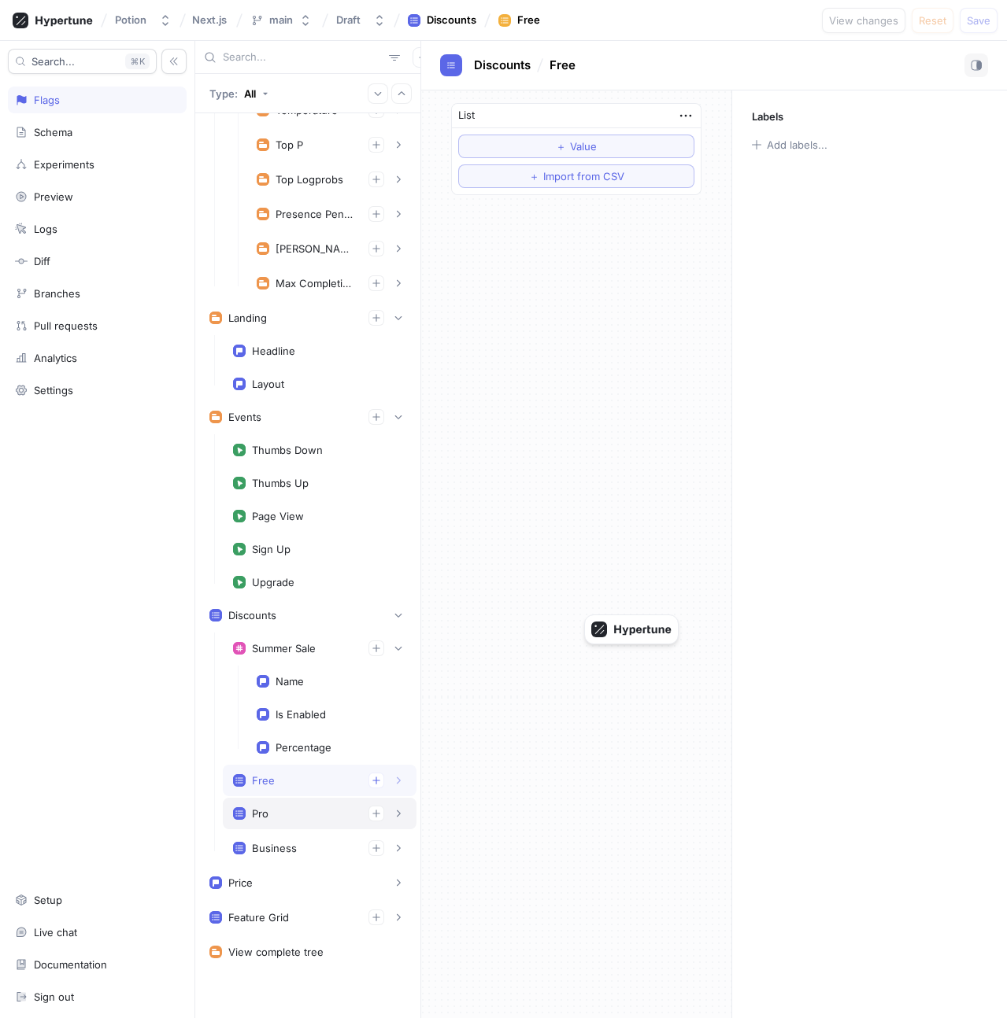
click at [288, 808] on div "Pro" at bounding box center [319, 814] width 173 height 16
click at [290, 837] on div "1. List Item" at bounding box center [331, 846] width 170 height 31
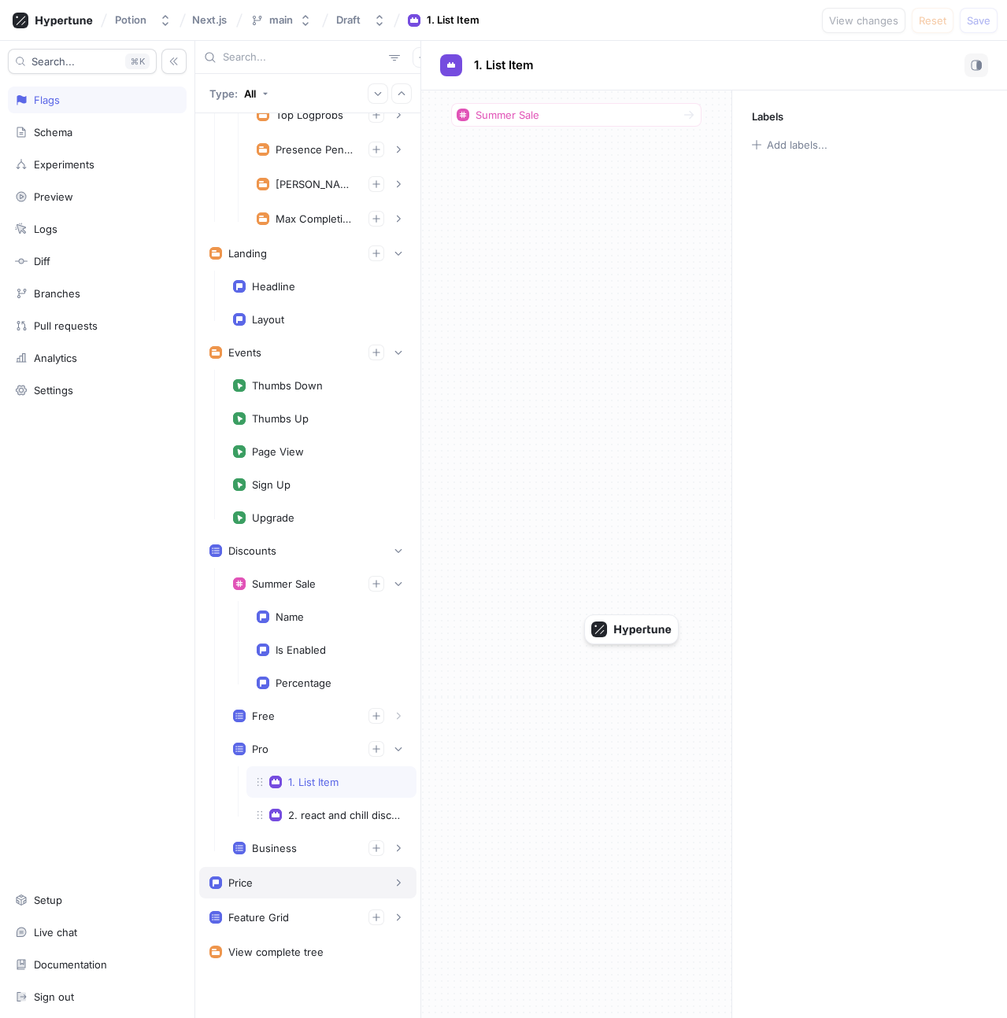
click at [272, 893] on div "Price" at bounding box center [307, 882] width 217 height 31
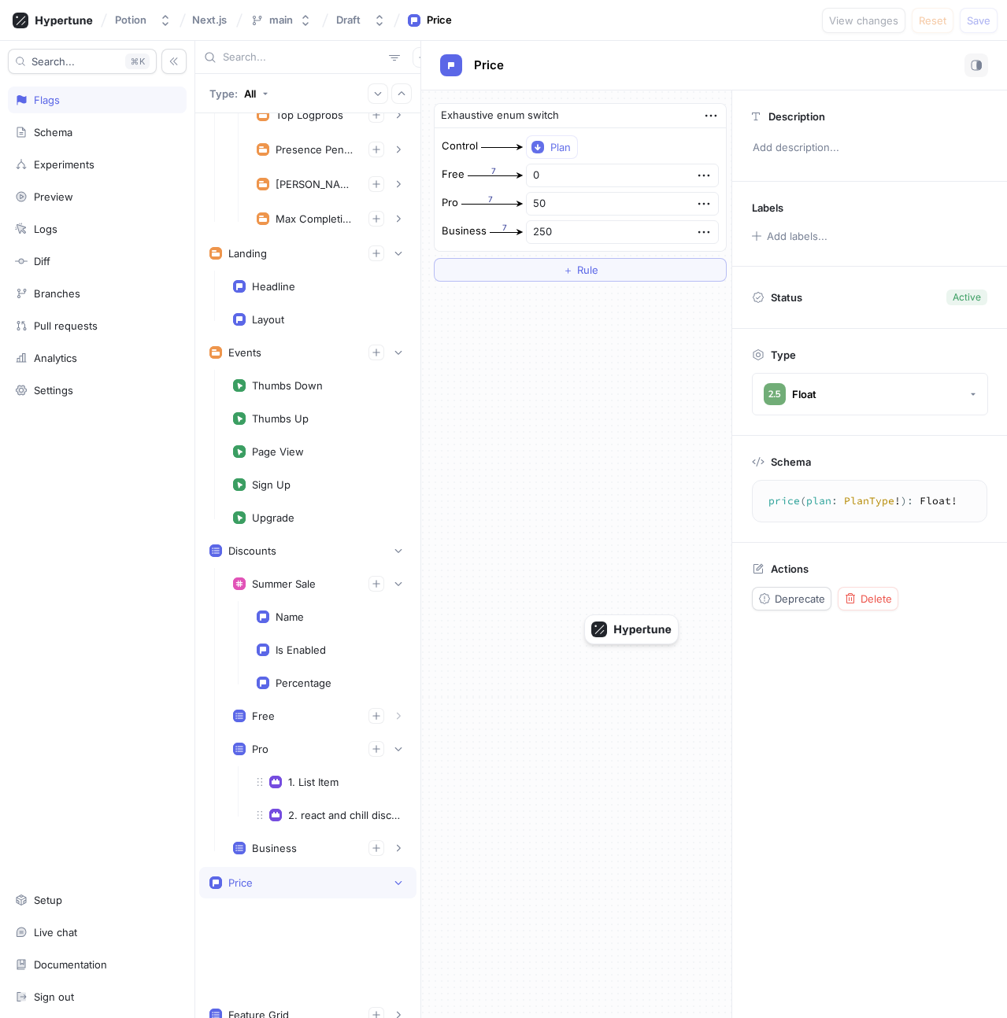
scroll to position [484, 0]
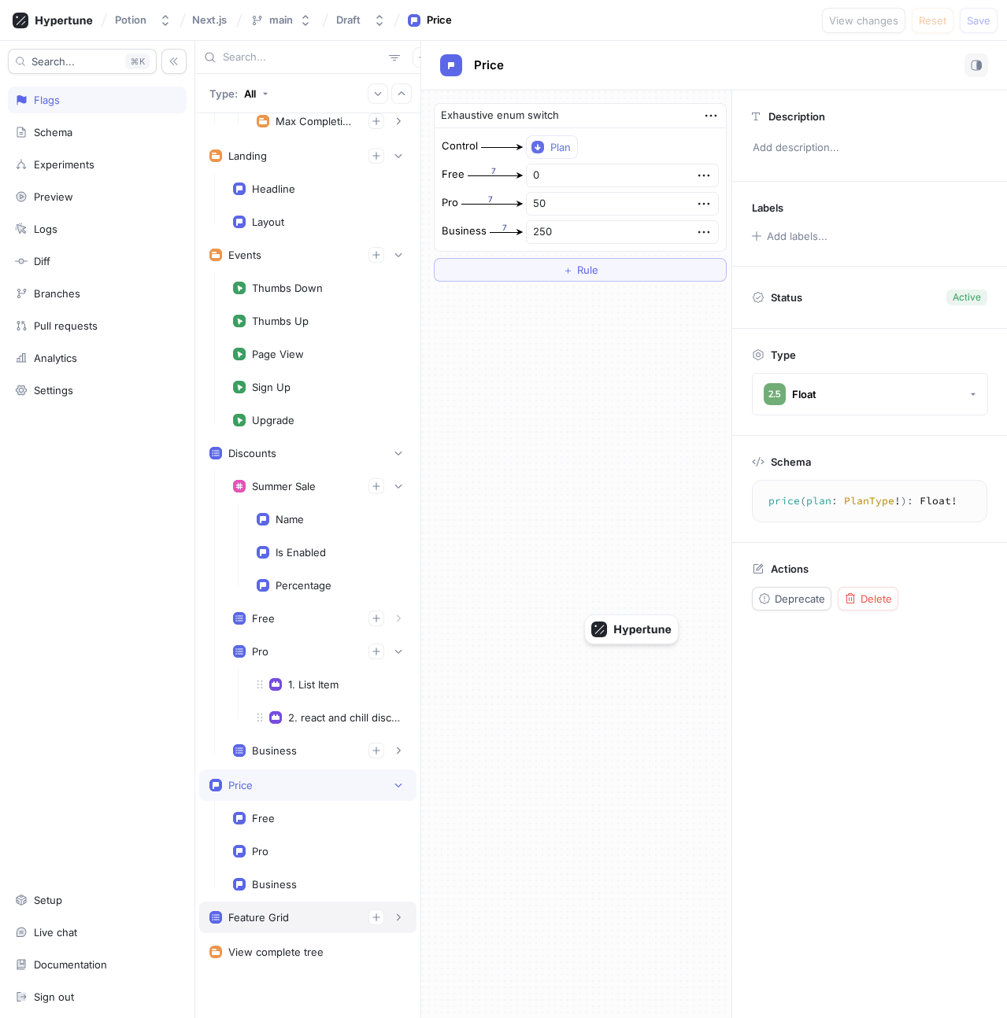
click at [271, 915] on div "Feature Grid" at bounding box center [258, 917] width 61 height 13
type textarea "x"
type textarea "featureGrid: [FeatureGroup!]!"
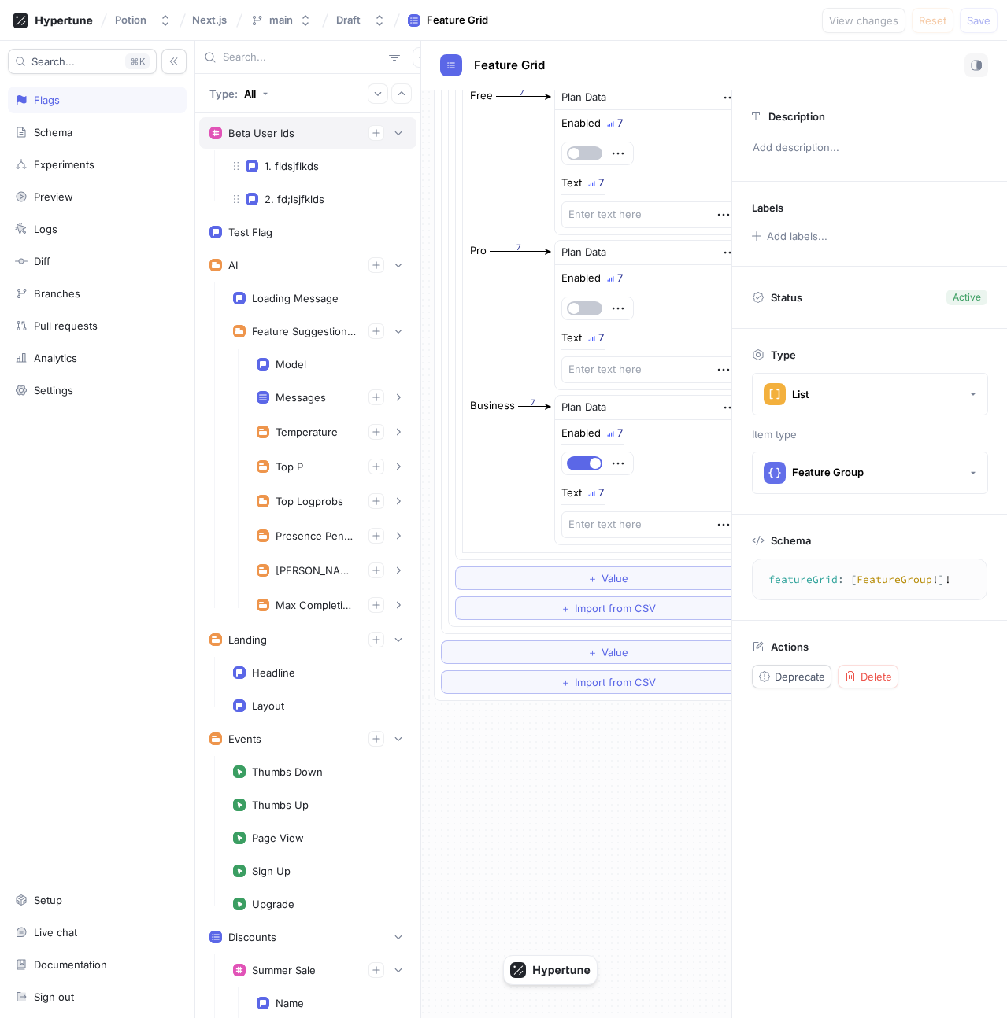
click at [295, 134] on div "Beta User Ids" at bounding box center [307, 133] width 197 height 16
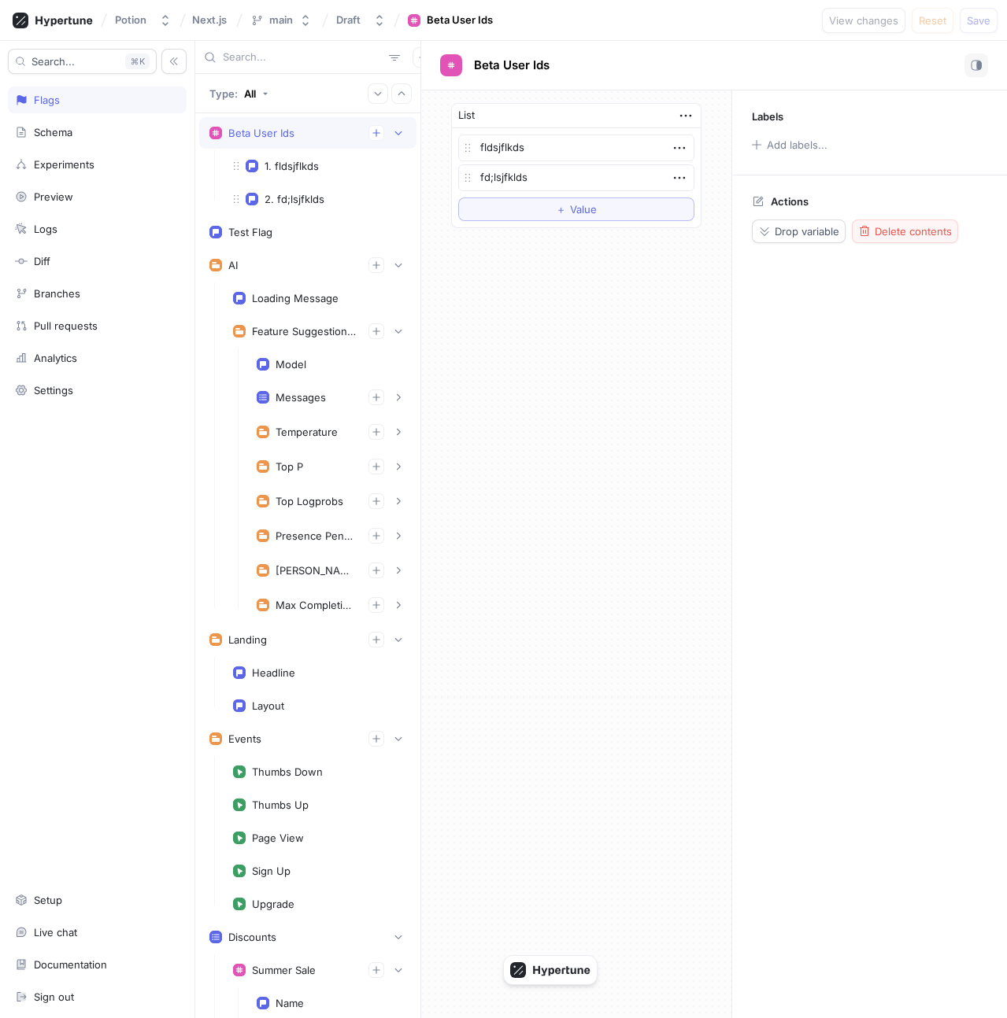
click at [902, 233] on span "Delete contents" at bounding box center [912, 231] width 77 height 9
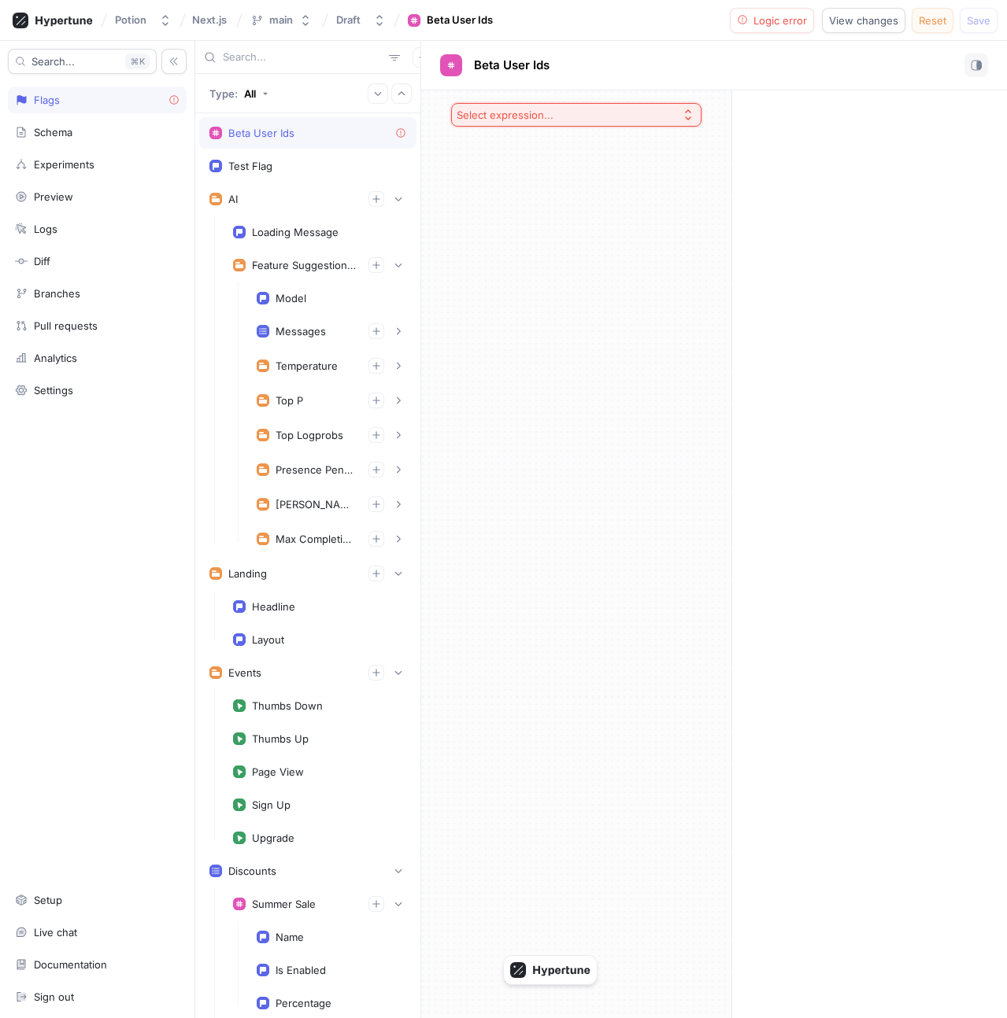
click at [950, 28] on button "Reset" at bounding box center [932, 20] width 42 height 25
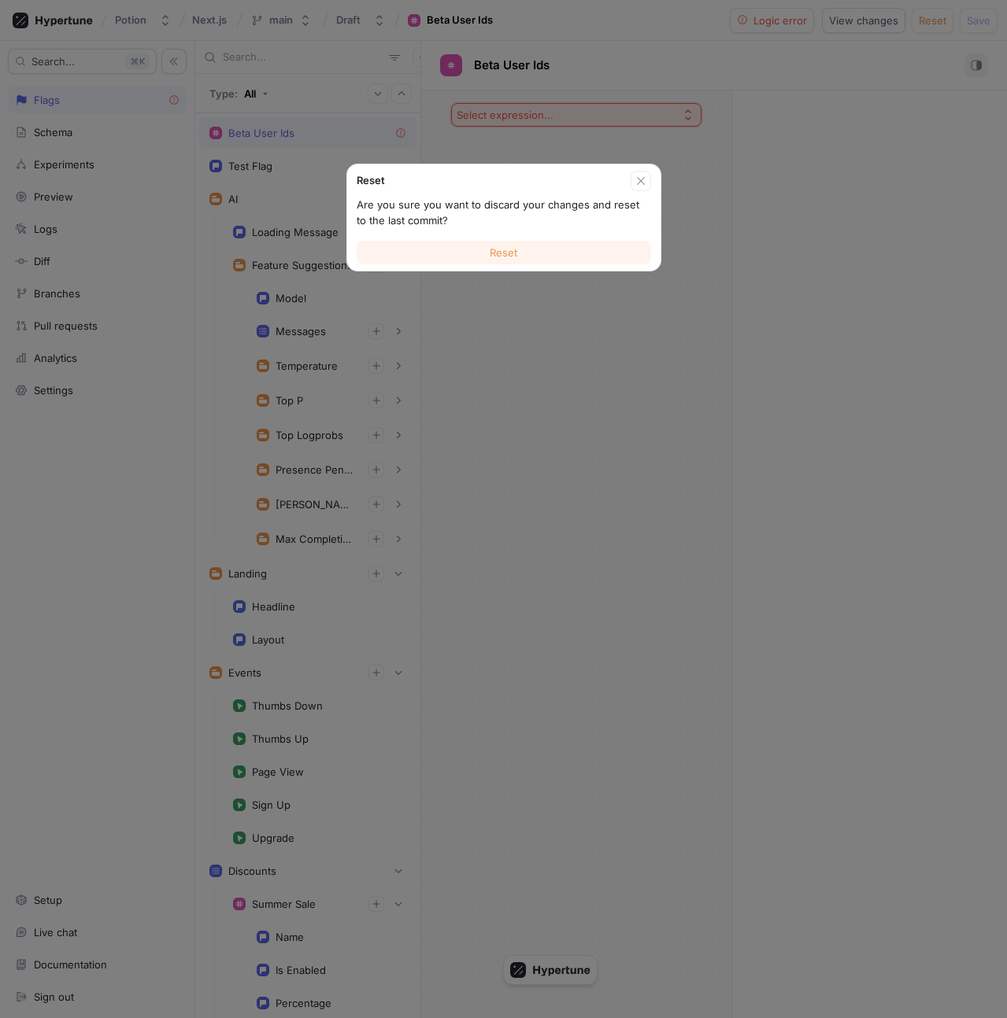
click at [571, 259] on button "Reset" at bounding box center [504, 253] width 294 height 24
type textarea "x"
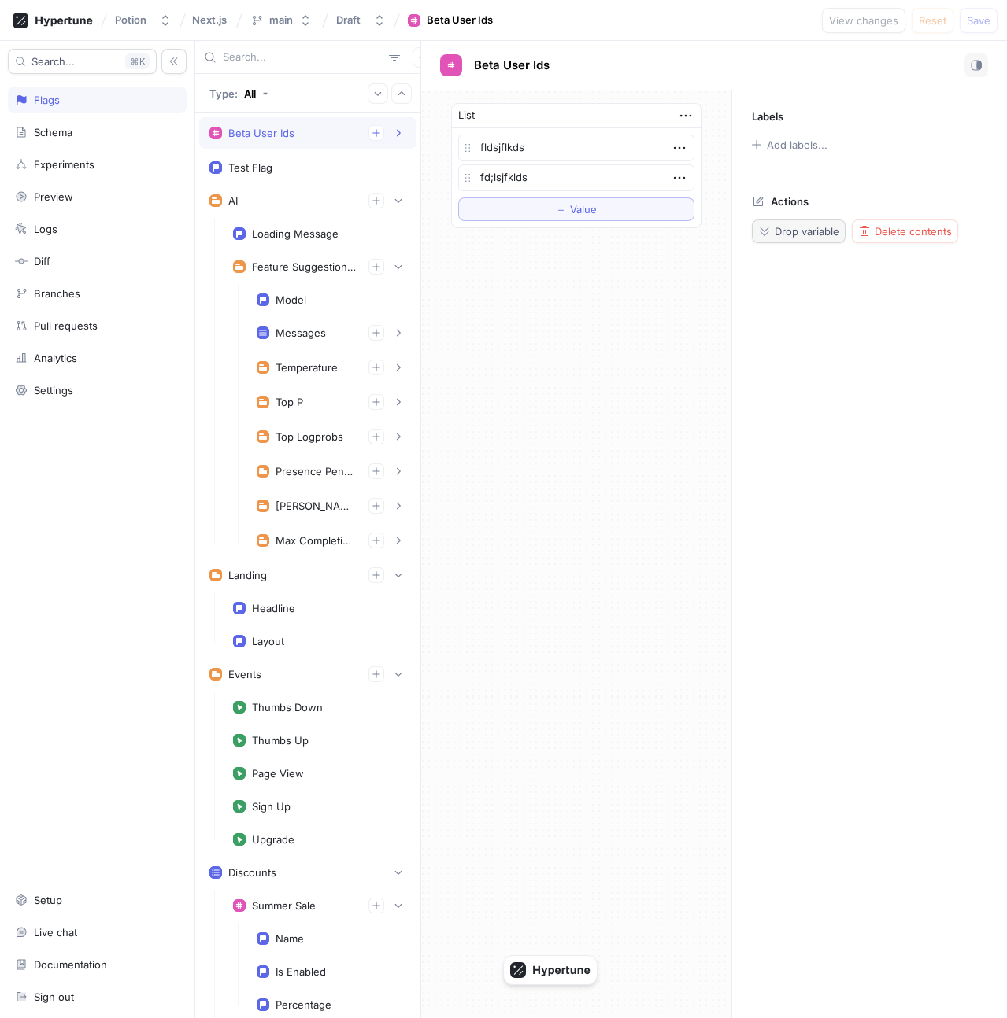
click at [813, 236] on span "Drop variable" at bounding box center [806, 231] width 65 height 9
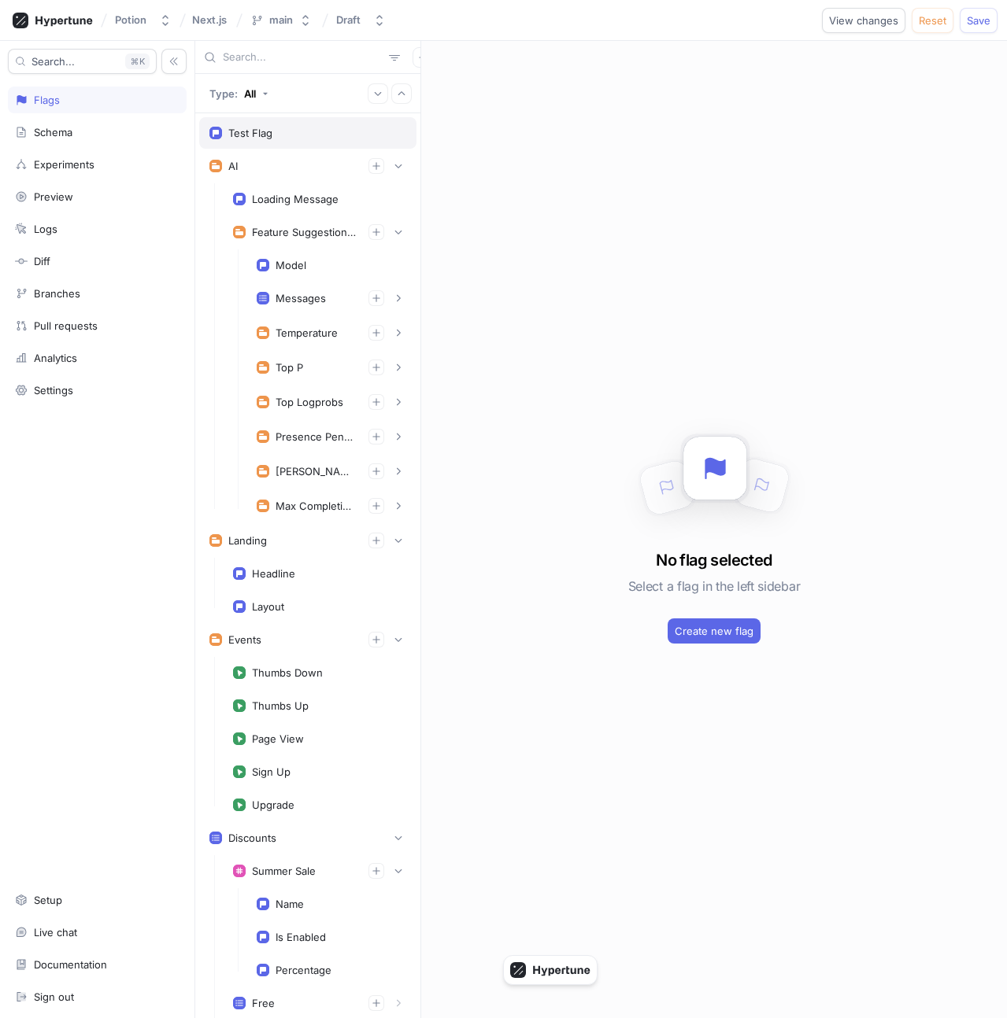
click at [286, 131] on div "Test Flag" at bounding box center [307, 133] width 197 height 13
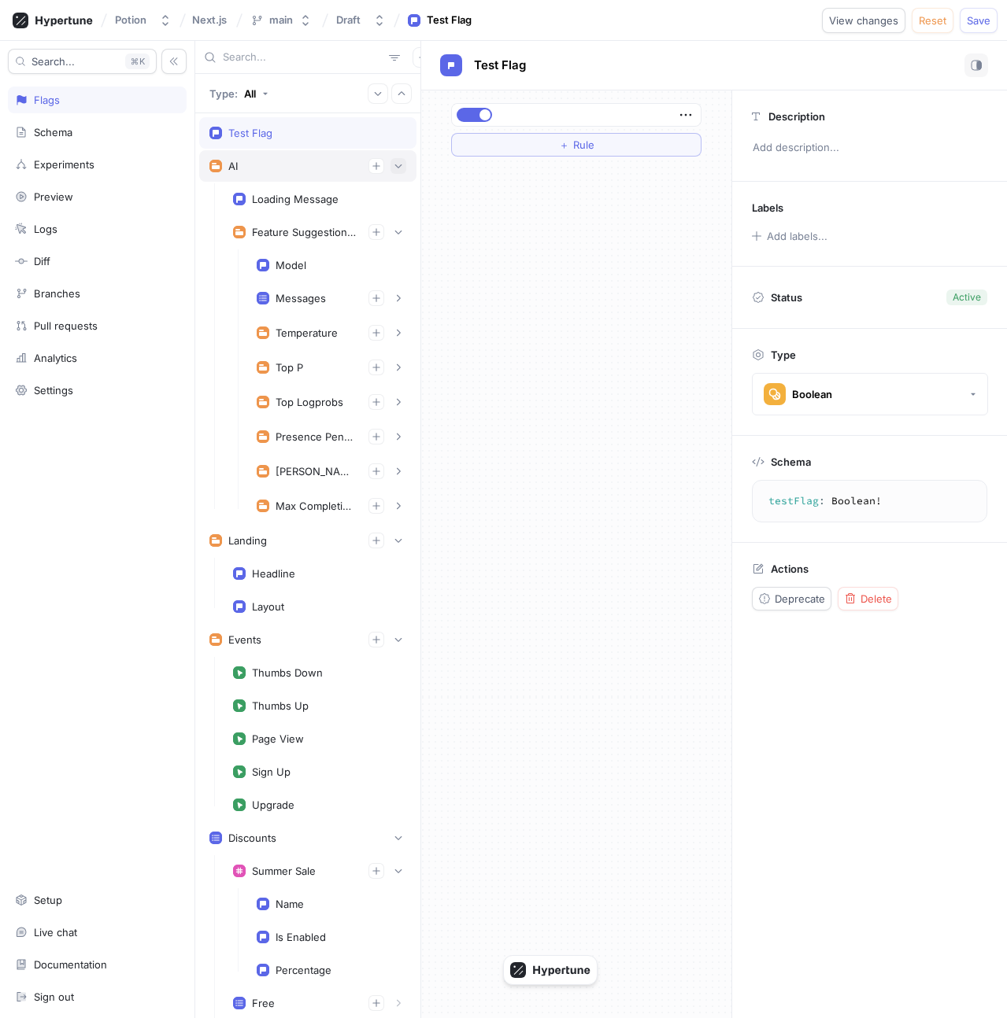
click at [397, 169] on icon "button" at bounding box center [398, 165] width 9 height 9
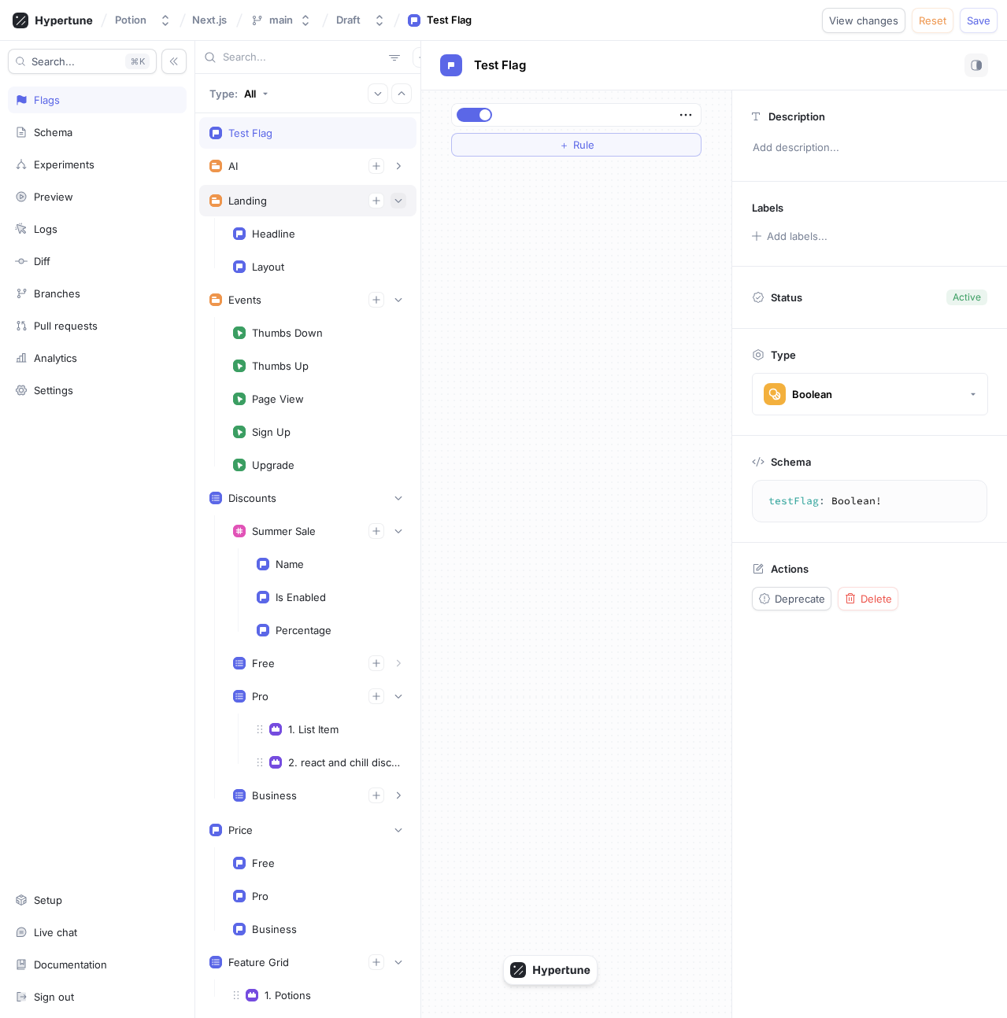
click at [398, 200] on icon "button" at bounding box center [398, 200] width 9 height 9
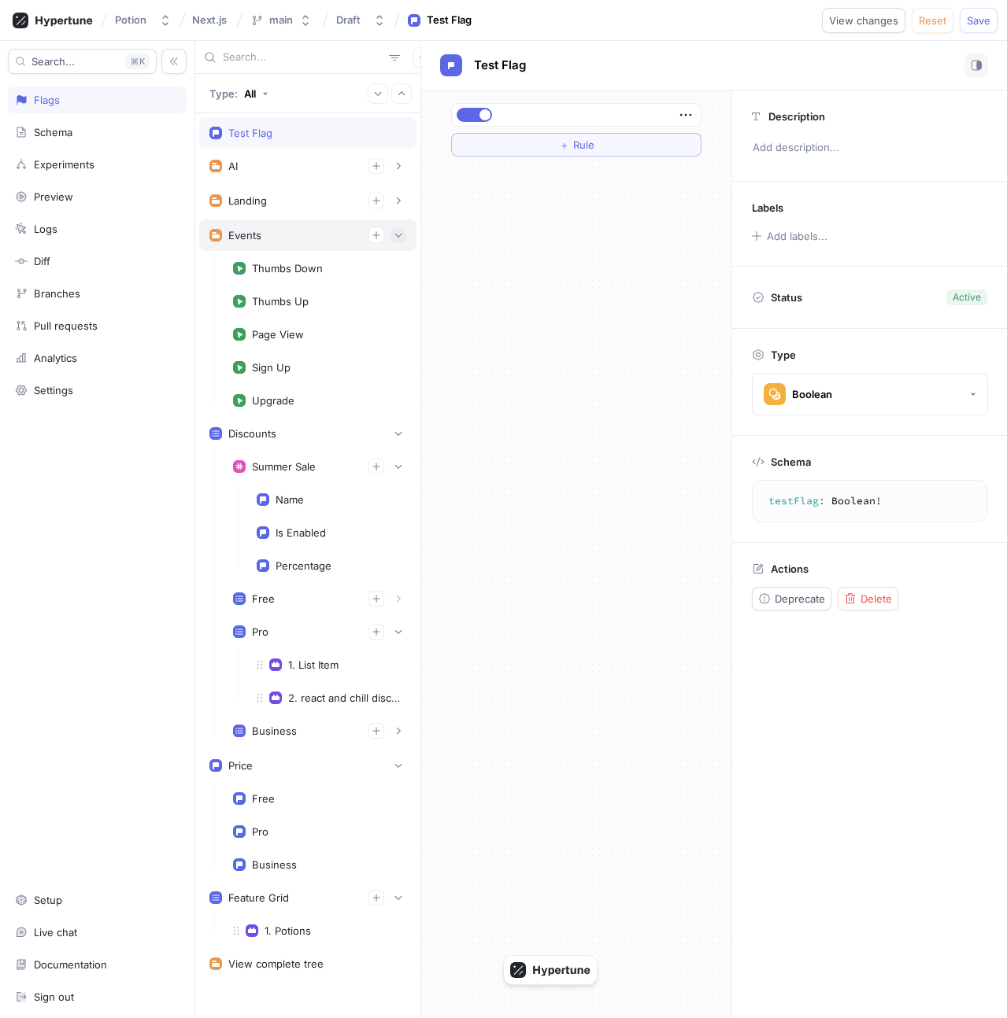
click at [393, 242] on button "button" at bounding box center [398, 235] width 16 height 16
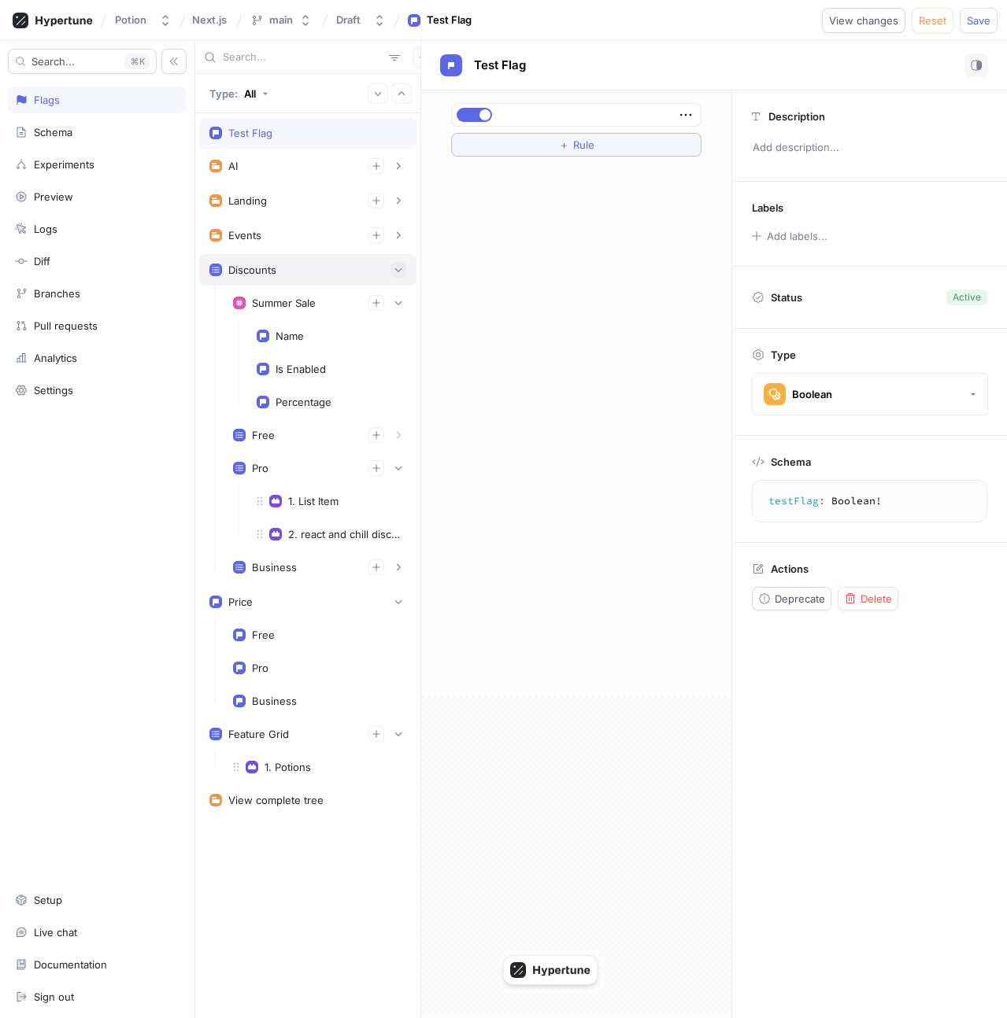
click at [399, 271] on icon "button" at bounding box center [398, 270] width 7 height 4
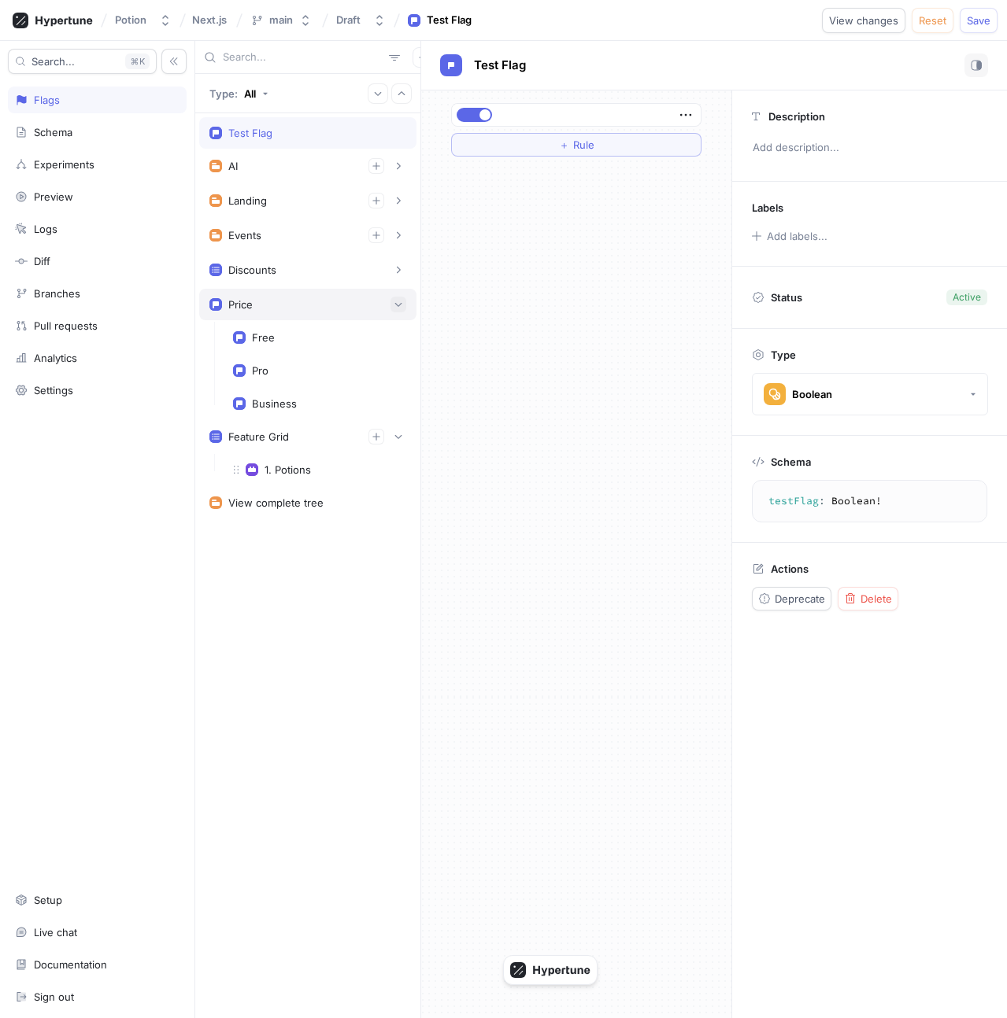
click at [400, 308] on icon "button" at bounding box center [398, 304] width 9 height 9
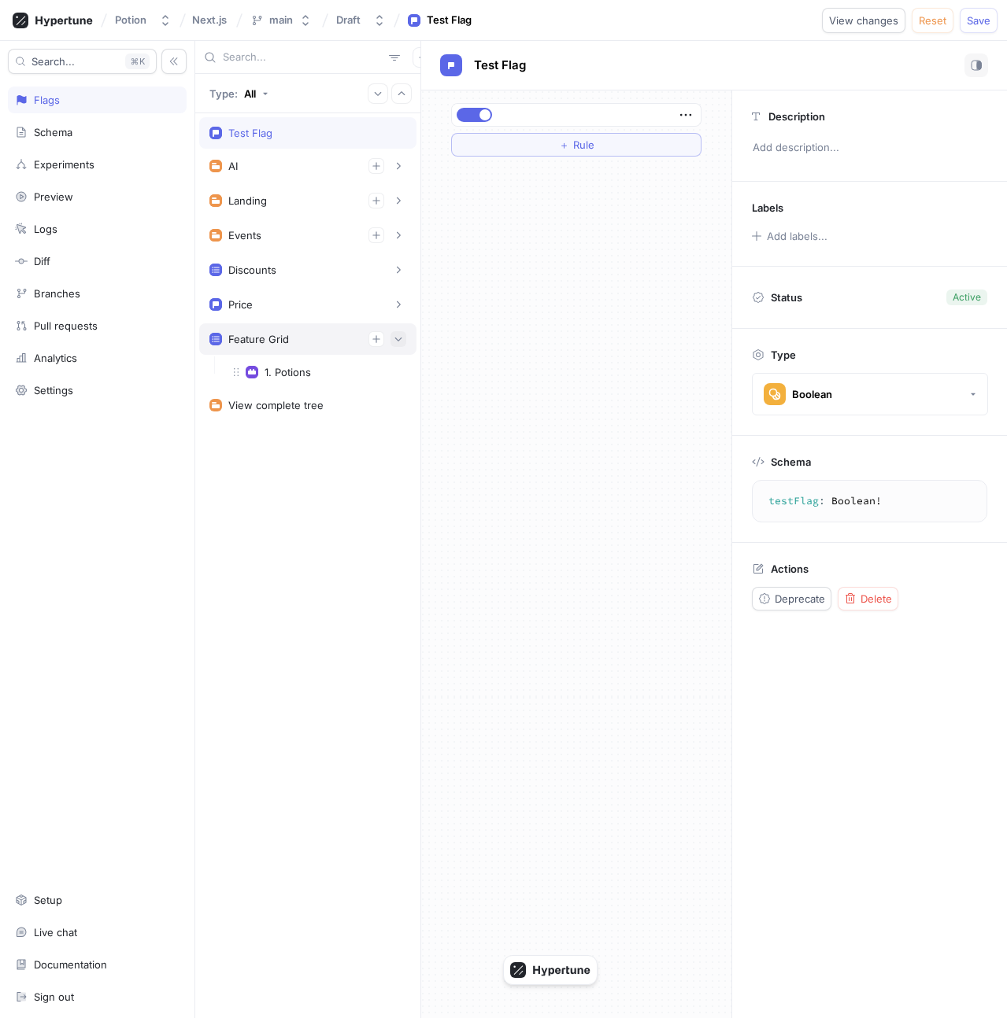
click at [397, 341] on icon "button" at bounding box center [398, 338] width 9 height 9
click at [375, 95] on icon "button" at bounding box center [377, 93] width 9 height 9
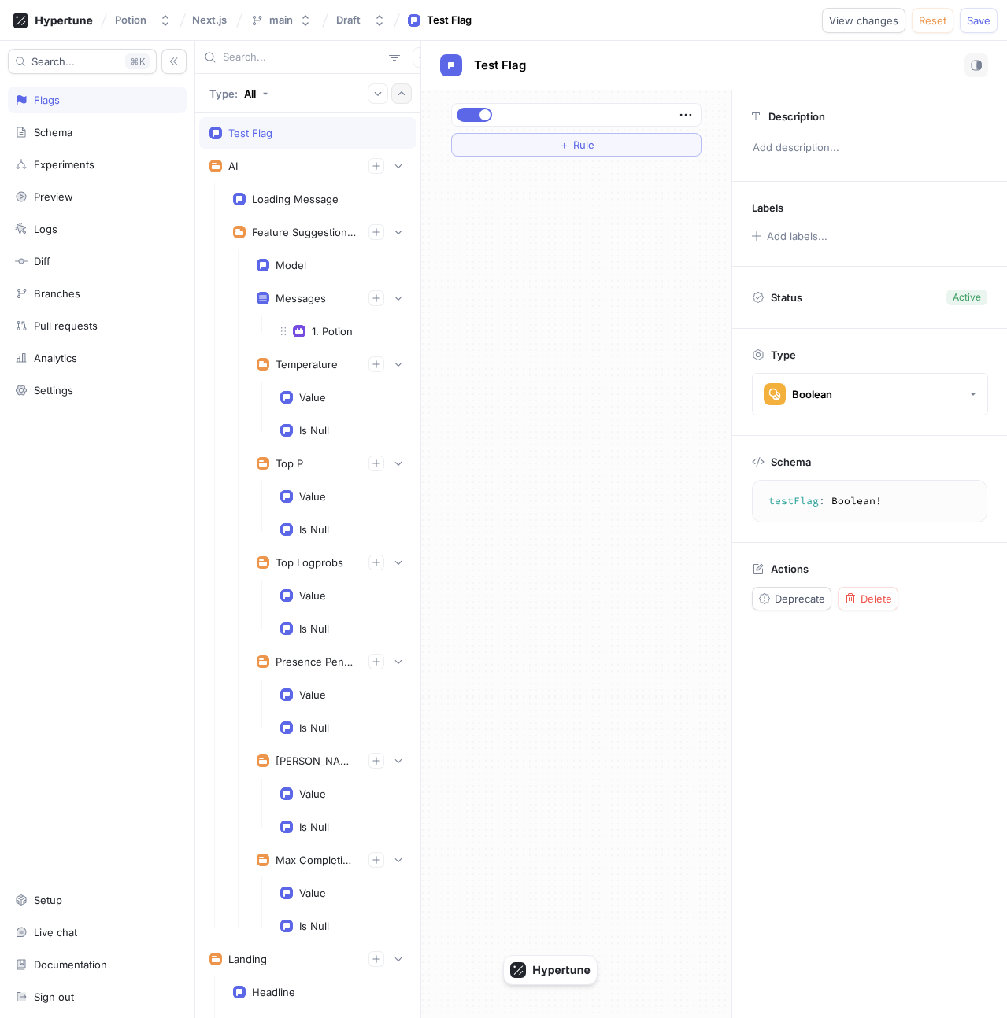
click at [395, 95] on button "button" at bounding box center [401, 93] width 20 height 20
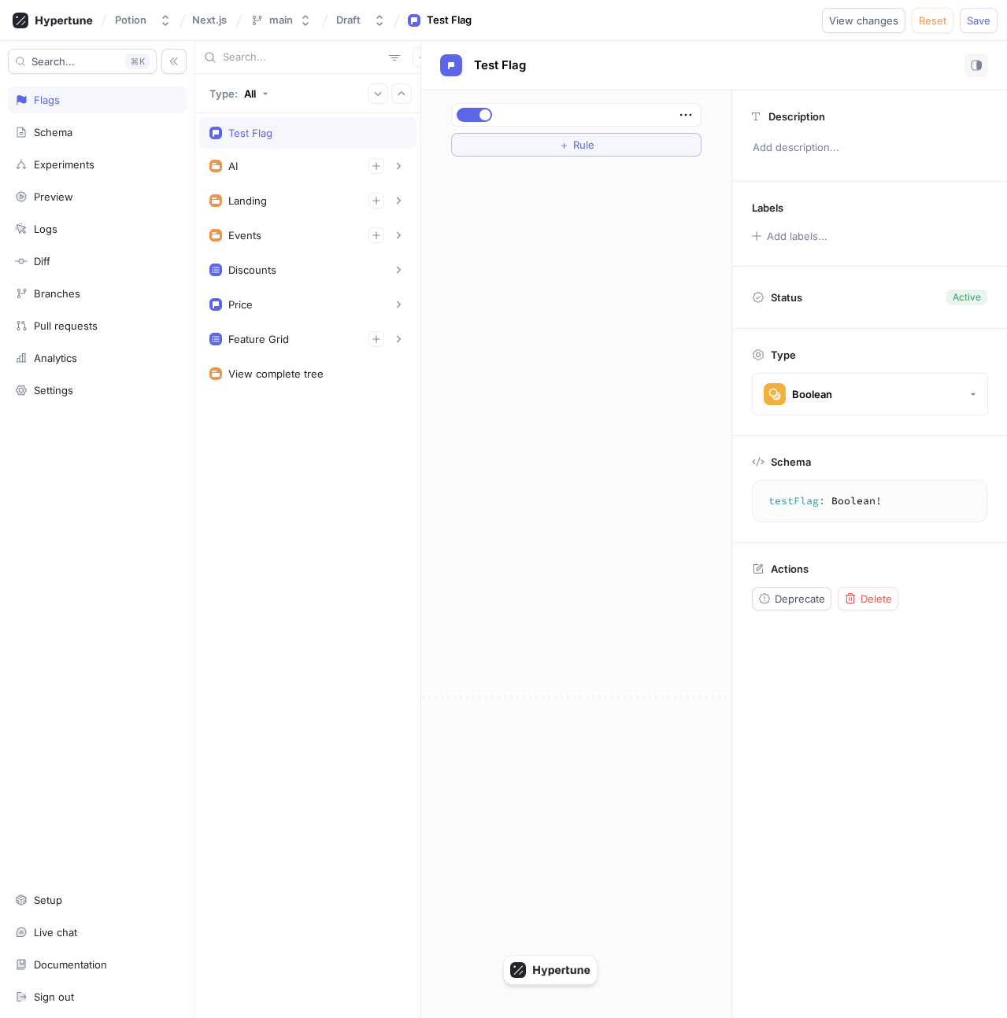
click at [339, 135] on div "Test Flag" at bounding box center [307, 133] width 197 height 13
click at [859, 603] on div "Delete" at bounding box center [868, 599] width 48 height 13
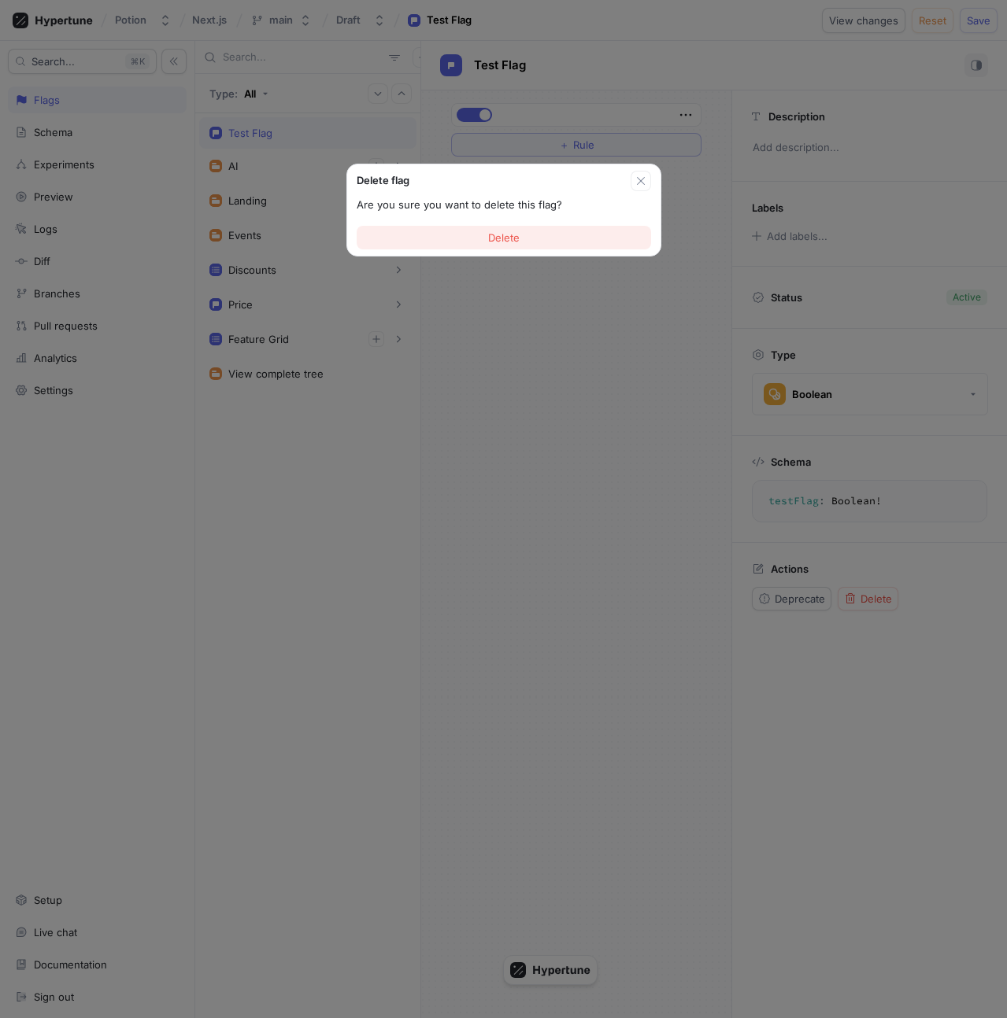
click at [509, 238] on span "Delete" at bounding box center [503, 237] width 31 height 9
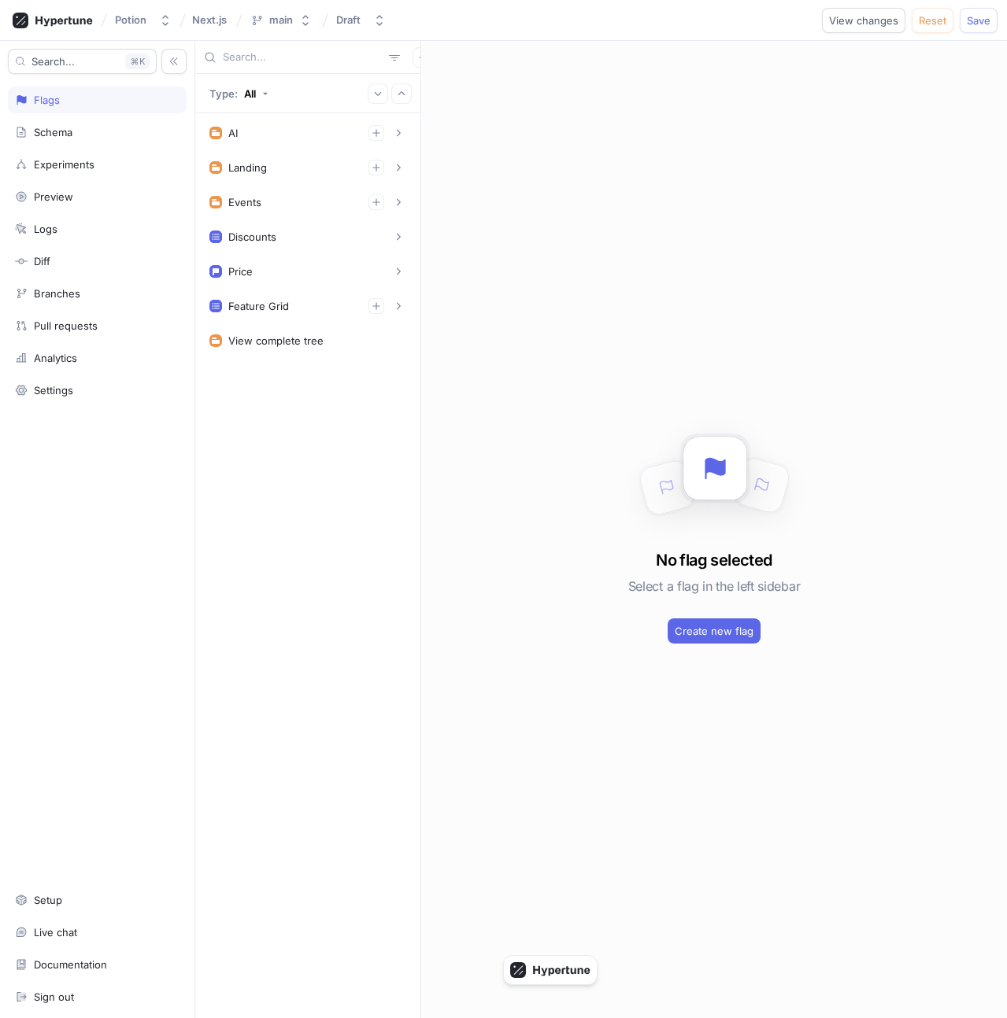
click at [279, 494] on div "AI Loading Message Feature Suggestion Prompt Model Messages 1. Potion To pick u…" at bounding box center [307, 565] width 225 height 905
click at [605, 136] on div "No flag selected Select a flag in the left sidebar Create new flag" at bounding box center [714, 530] width 586 height 978
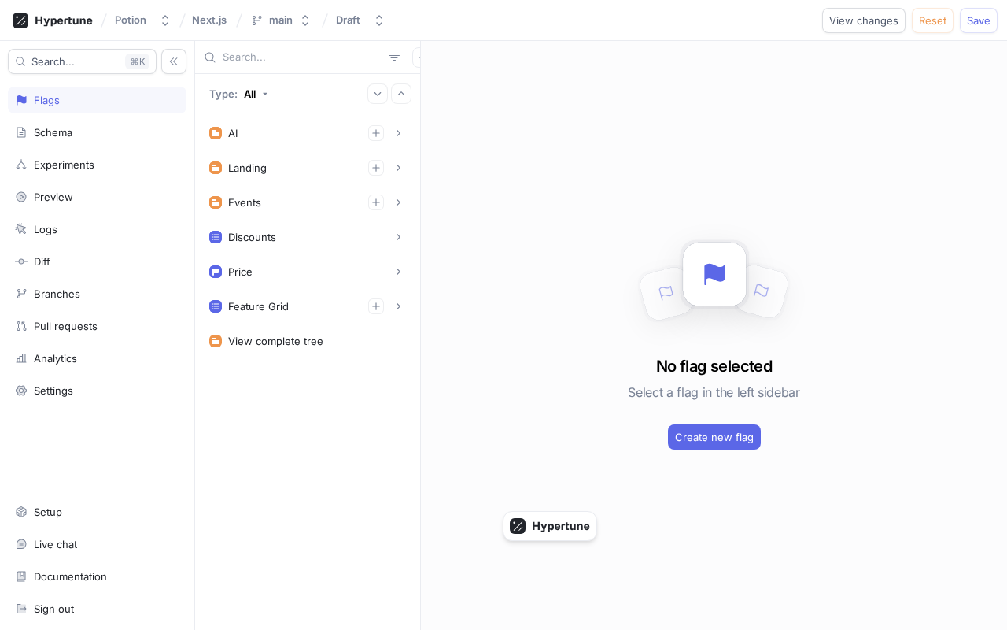
click at [418, 57] on icon "button" at bounding box center [422, 57] width 9 height 9
click at [431, 90] on p "Flag" at bounding box center [425, 88] width 20 height 16
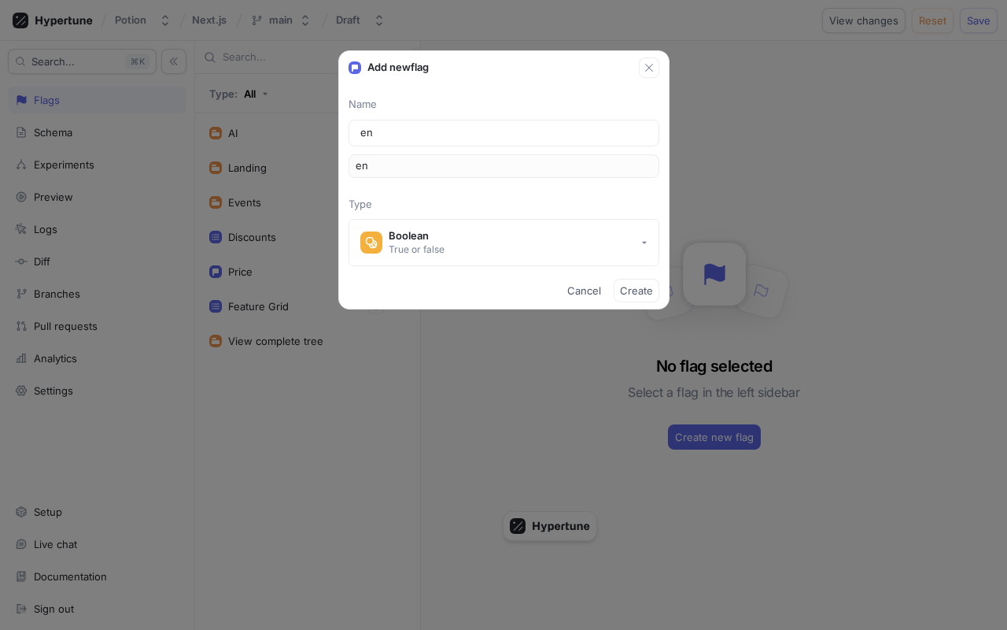
type input "ena"
type input "enab"
type input "enabl"
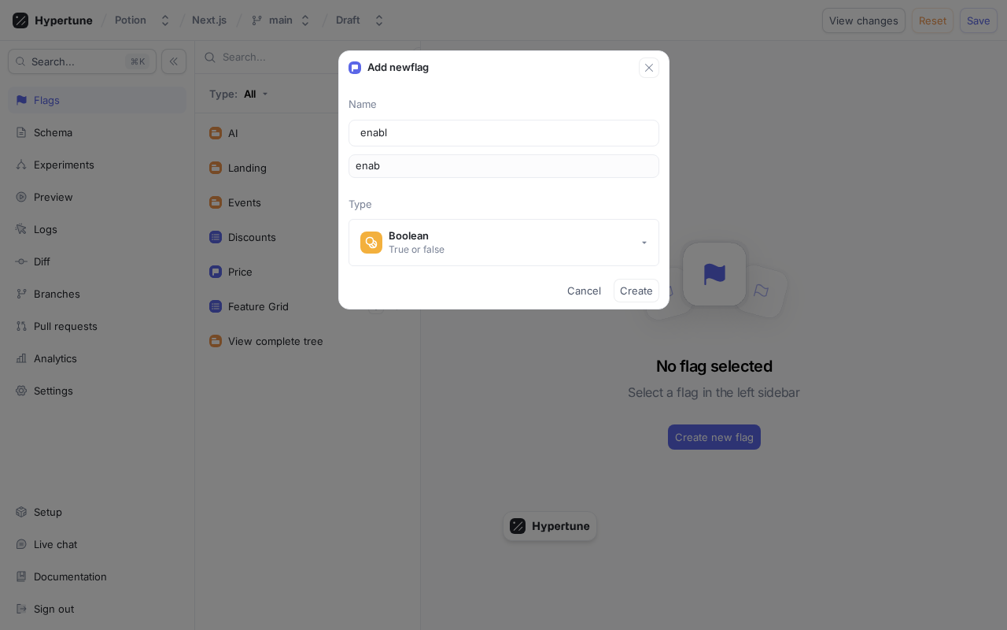
type input "enabl"
type input "enable"
type input "enableA"
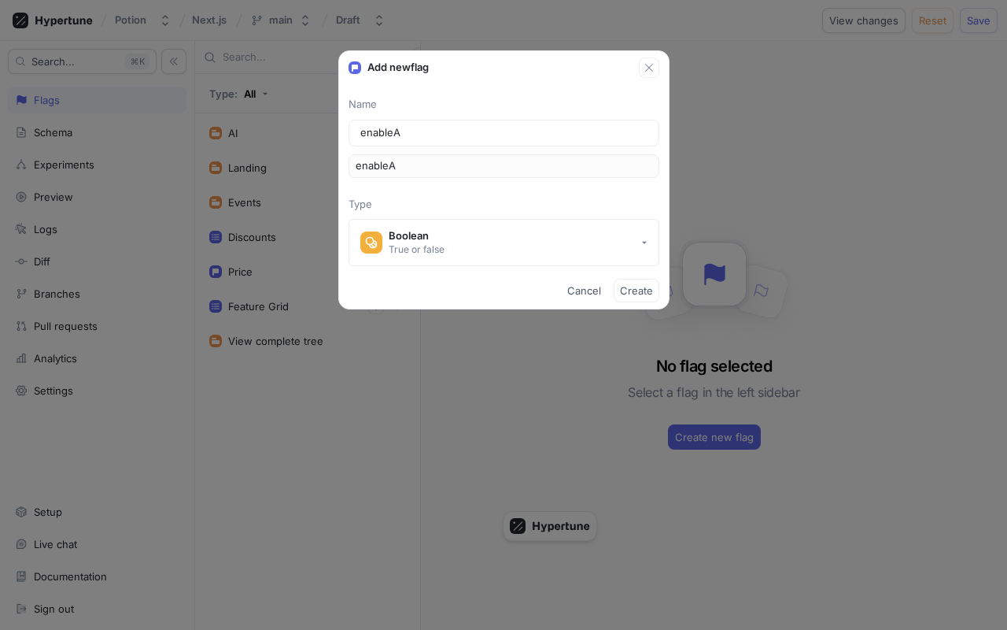
type input "enableAi"
type input "enableAI"
type input "enableA"
type input "enableAI"
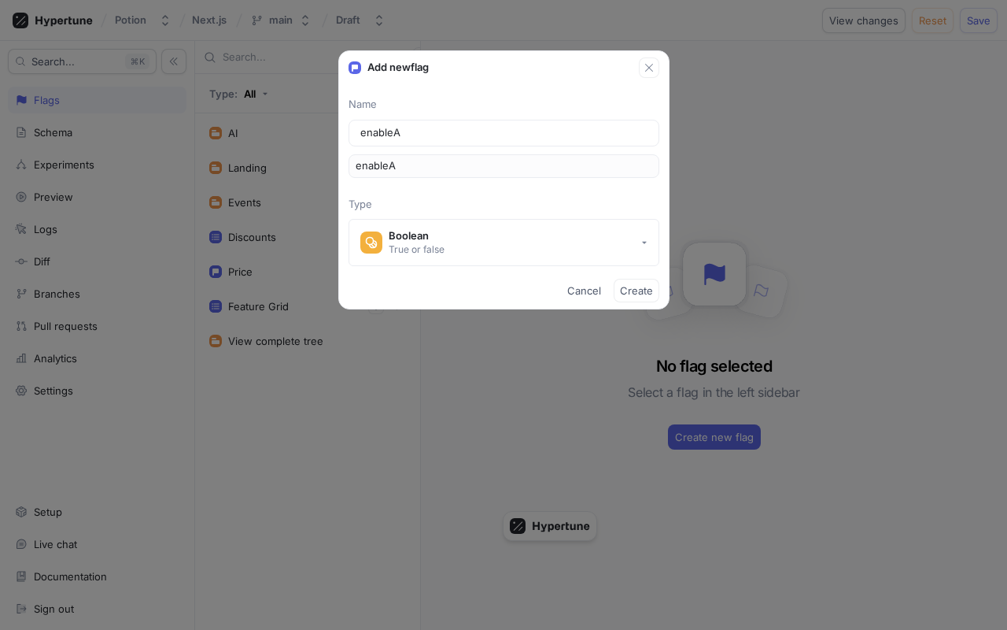
type input "enableAI"
type input "enableAIR"
type input "enableAIRe"
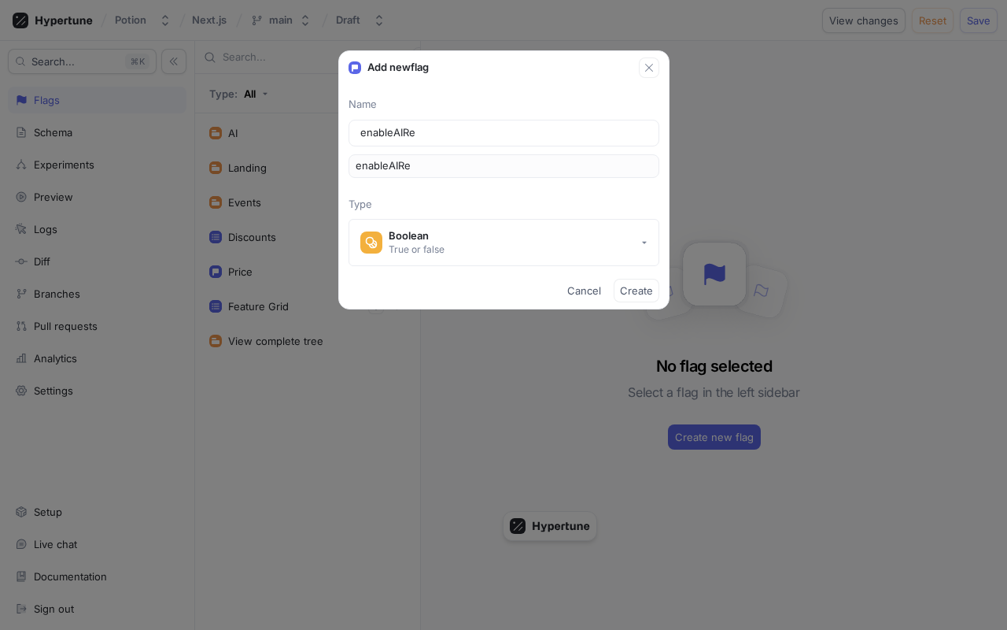
type input "enableAIRec"
type input "enableAIReco"
type input "enableAIRecom"
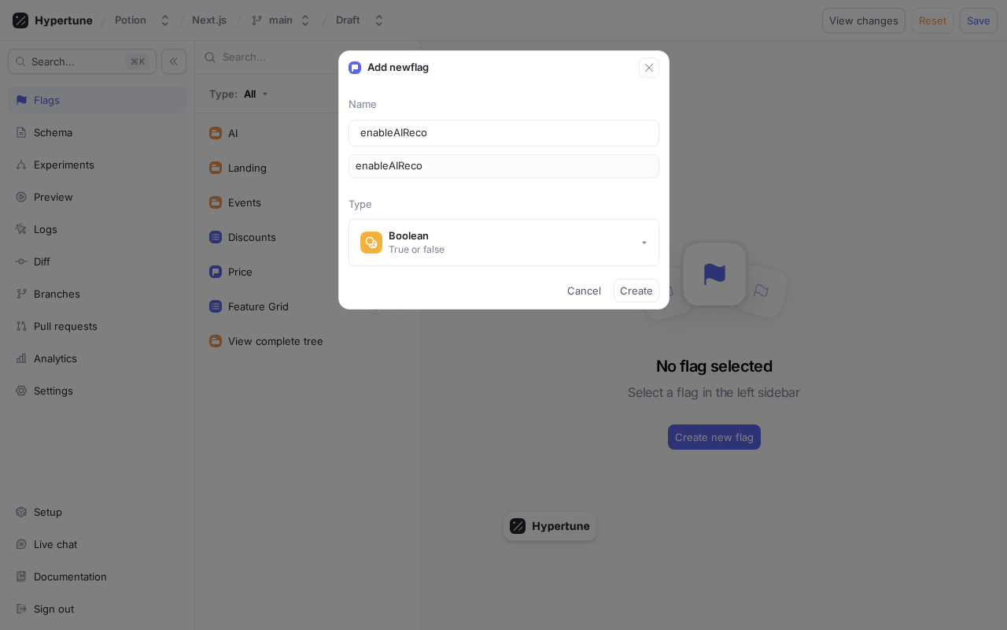
type input "enableAIRecom"
type input "enableAIRecomm"
type input "enableAIRecomme"
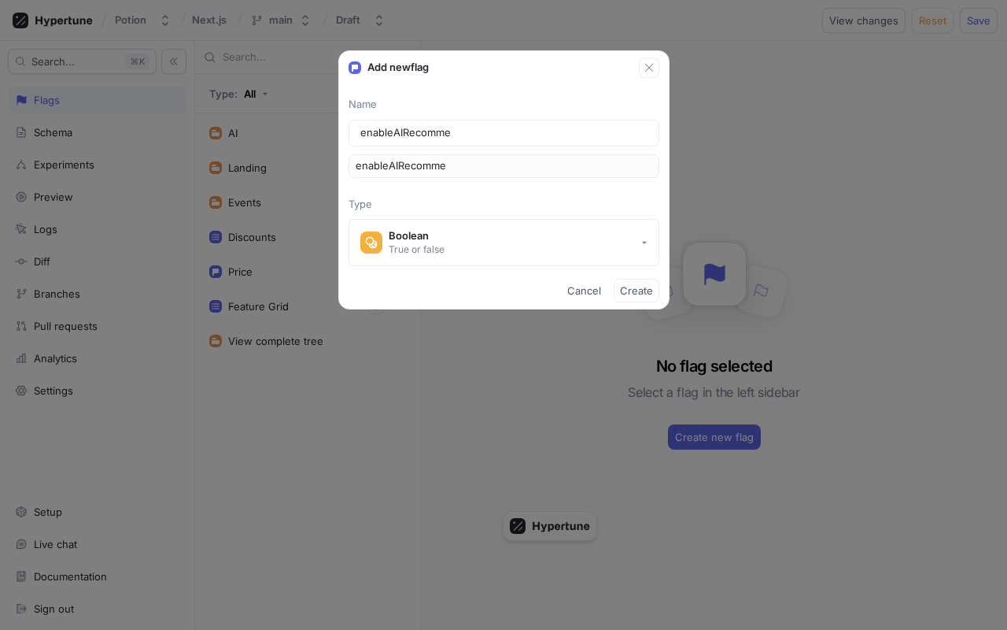
type input "enableAIRecommen"
type input "enableAIRecommend"
type input "enableAIRecommenda"
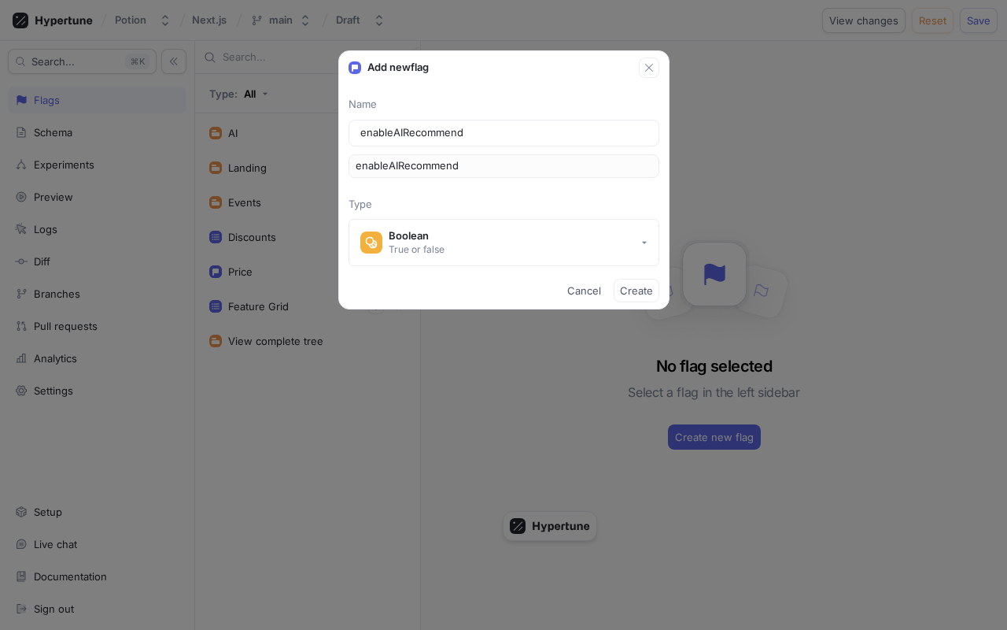
type input "enableAIRecommenda"
type input "enableAIRecommendat"
type input "enableAIRecommendati"
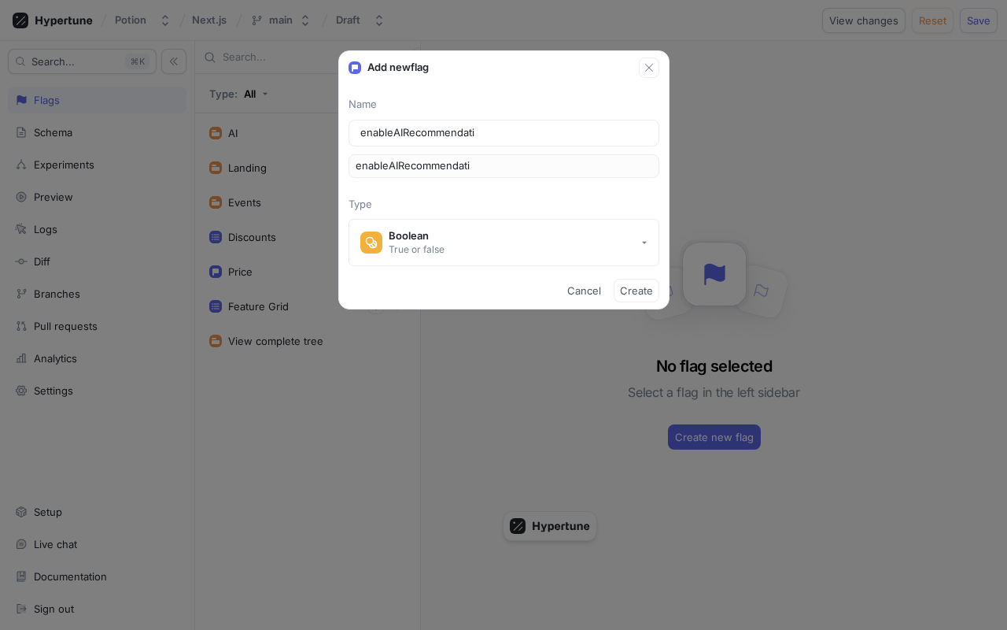
type input "enableAIRecommendatio"
type input "enableAIRecommendation"
type input "Ena"
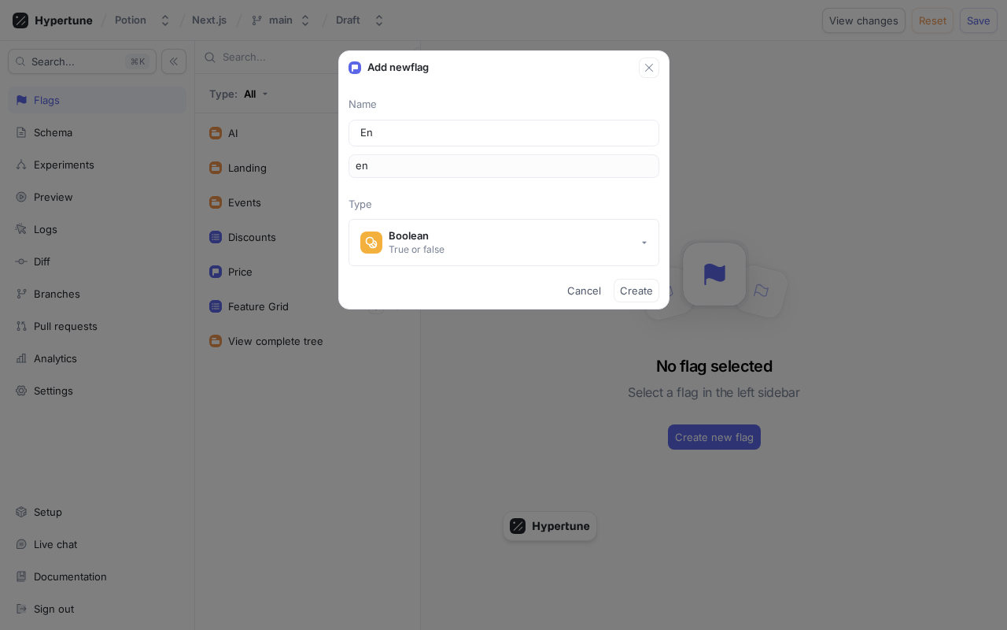
type input "ena"
type input "Enab"
type input "enab"
type input "Enabl"
type input "enabl"
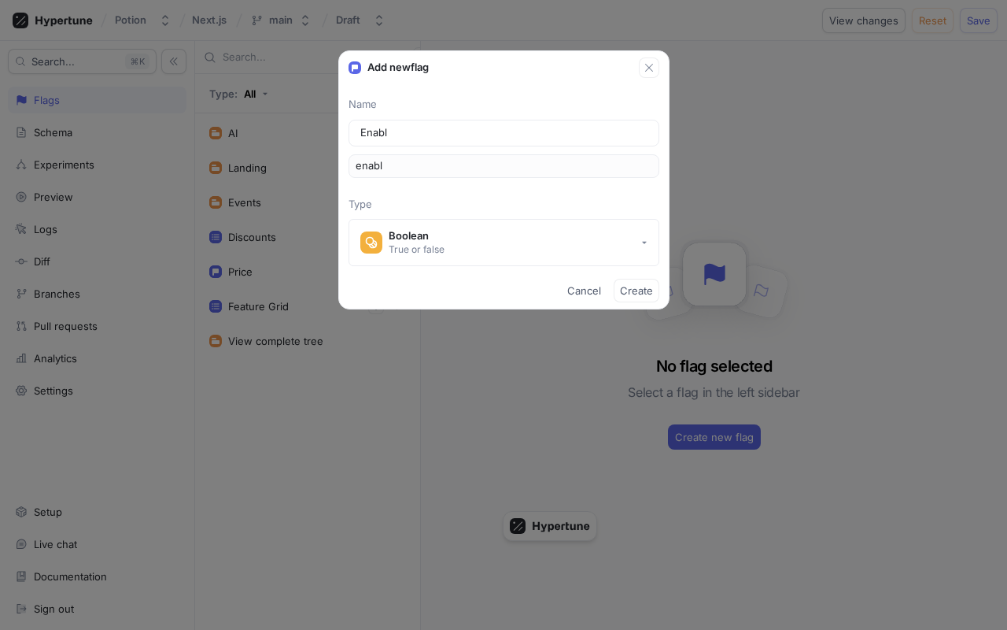
type input "Enable"
type input "enable"
type input "Enable A"
type input "enableA"
type input "Enable AI"
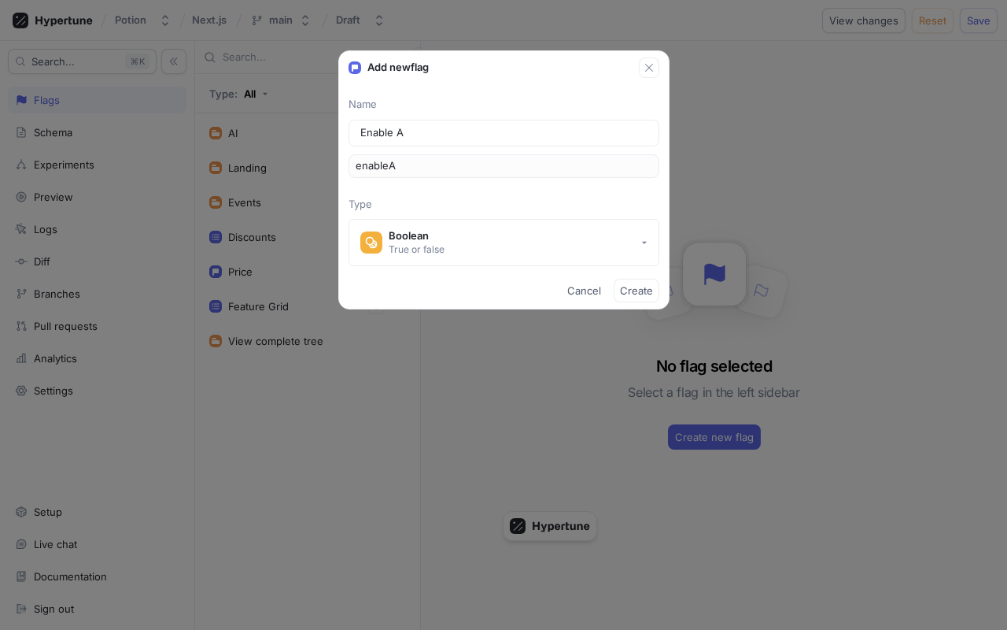
type input "enableAI"
type input "Enable AI R"
type input "enableAIR"
type input "Enable AI Re"
type input "enableAIRe"
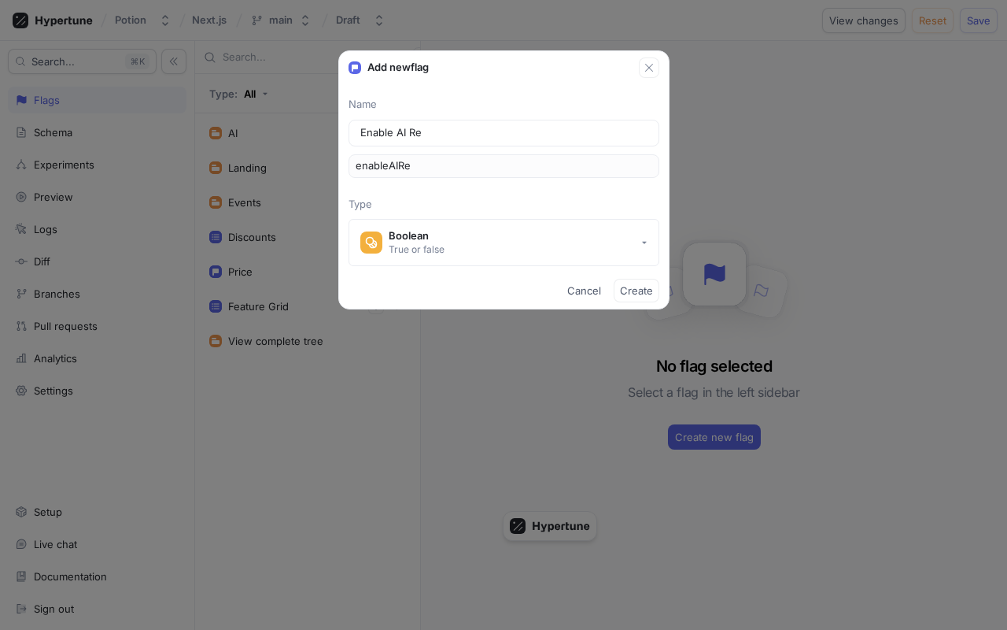
type input "Enable AI Rec"
type input "enableAIRec"
type input "Enable AI Reco"
type input "enableAIReco"
type input "Enable AI Recom"
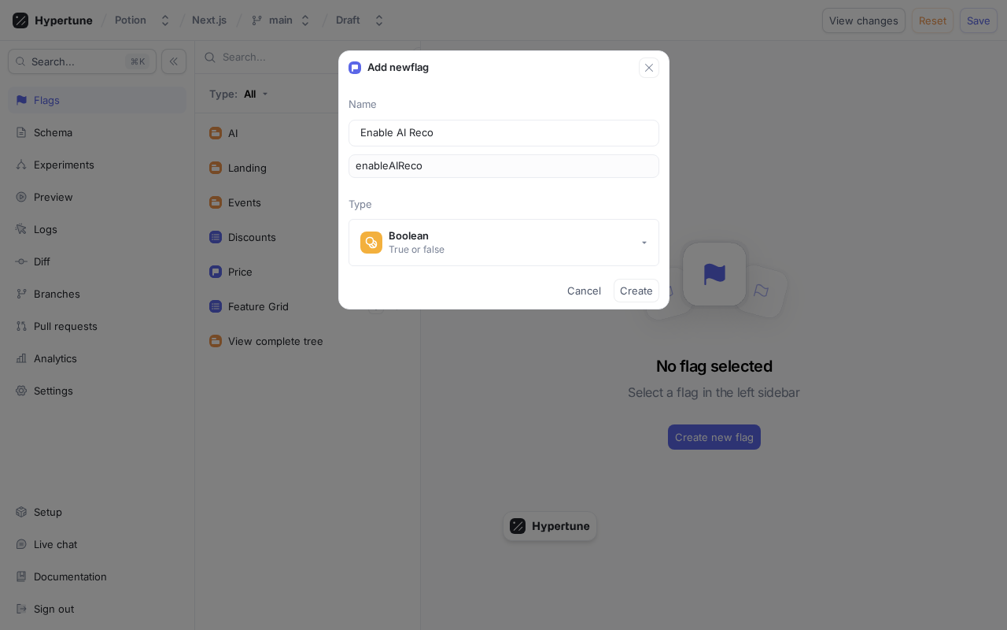
type input "enableAIRecom"
type input "Enable AI Recomm"
type input "enableAIRecomm"
type input "Enable AI Recomme"
type input "enableAIRecomme"
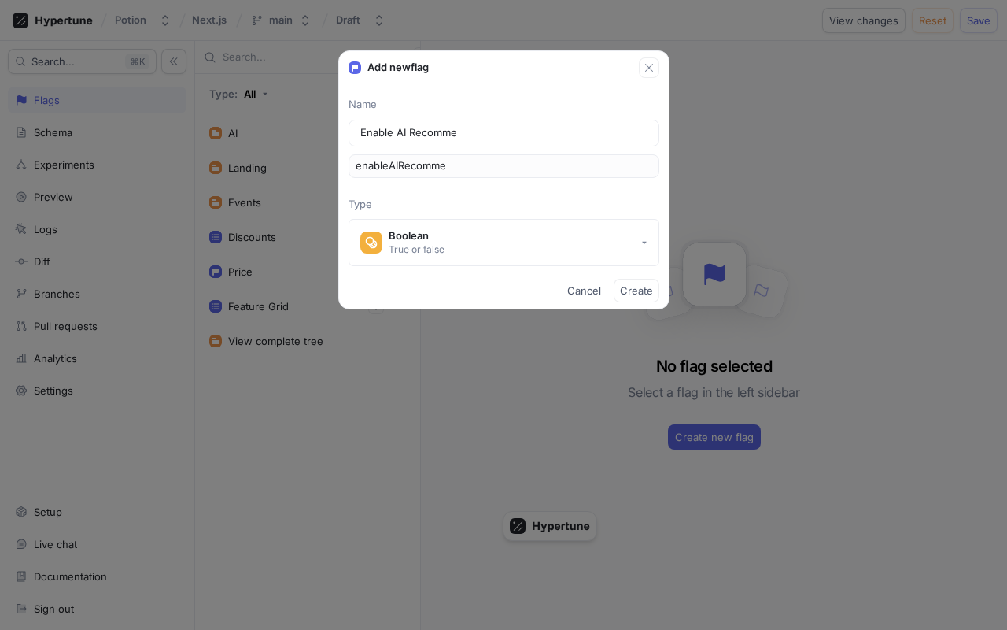
type input "Enable AI Recommen"
type input "enableAIRecommen"
type input "Enable AI Recommend"
type input "enableAIRecommend"
type input "Enable AI Recommenda"
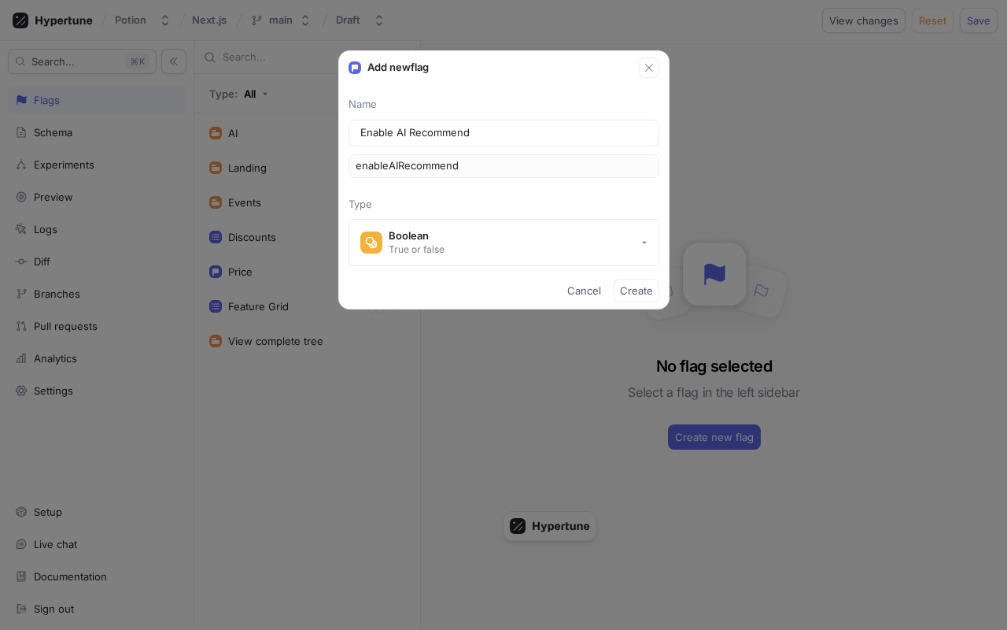
type input "enableAIRecommenda"
type input "Enable AI Recommendat"
type input "enableAIRecommendat"
type input "Enable AI Recommendati"
type input "enableAIRecommendati"
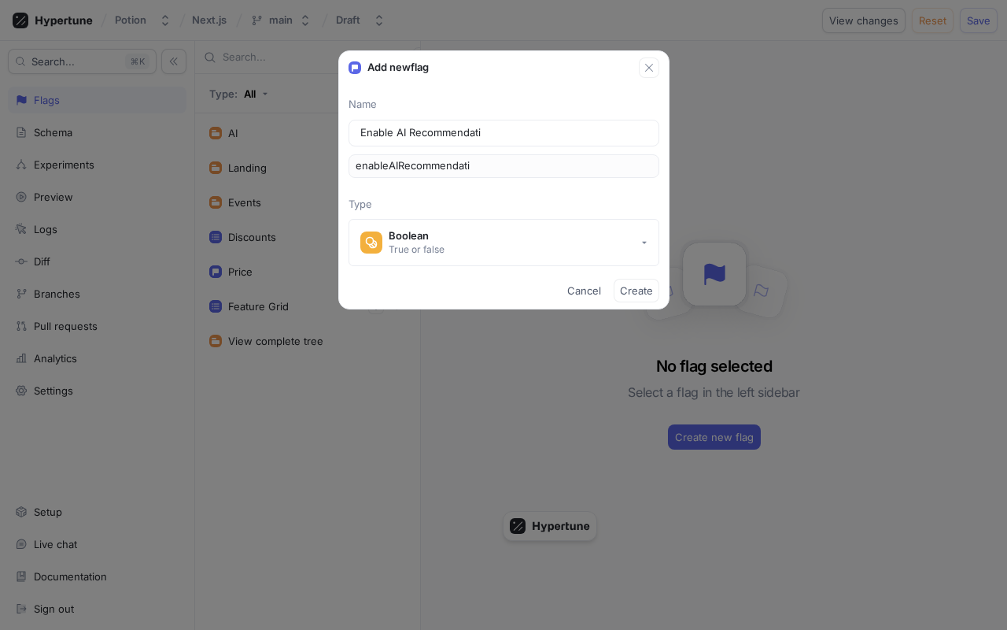
type input "Enable AI Recommendatio"
type input "enableAIRecommendatio"
type input "Enable AI Recommendation"
type input "enableAIRecommendation"
type input "Enable AI Recommendation"
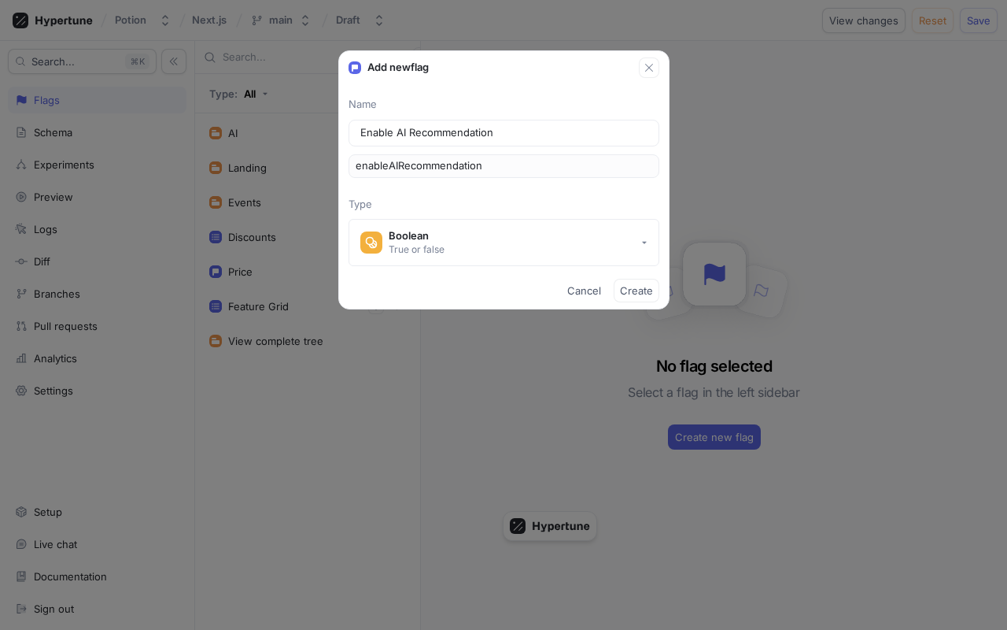
click at [505, 285] on div "Cancel Create" at bounding box center [504, 290] width 330 height 36
click at [641, 288] on span "Create" at bounding box center [636, 290] width 33 height 9
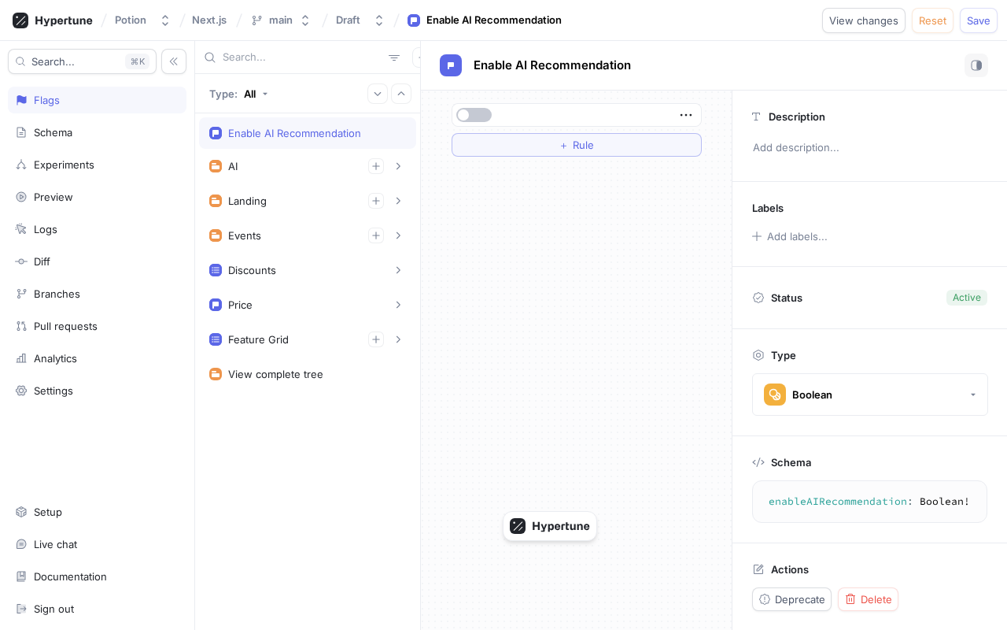
click at [979, 21] on span "Save" at bounding box center [979, 20] width 24 height 9
click at [468, 120] on button "button" at bounding box center [473, 115] width 35 height 14
click at [985, 17] on span "Save" at bounding box center [979, 20] width 24 height 9
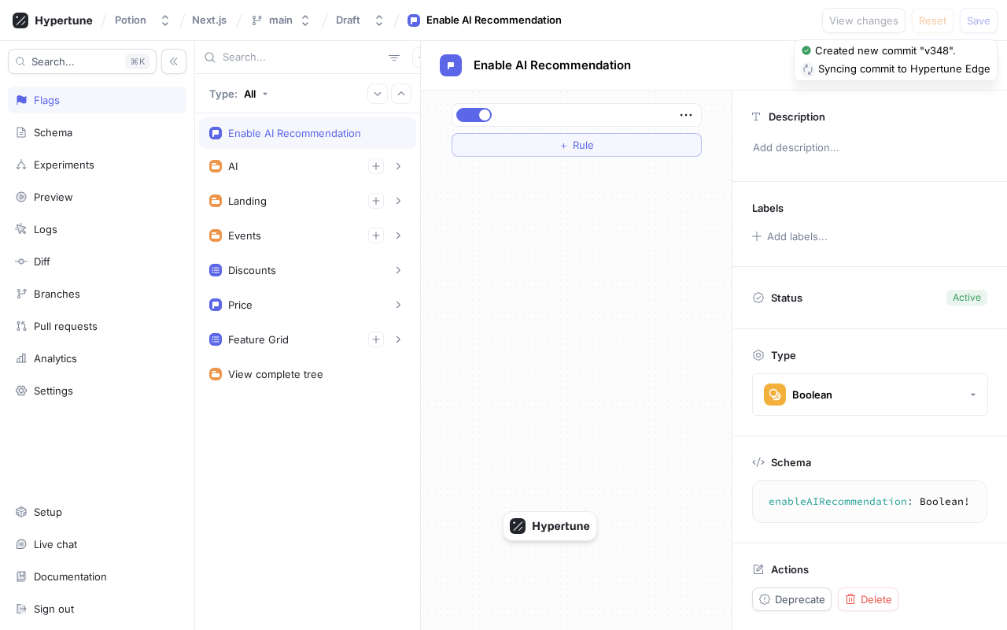
click at [479, 113] on button "button" at bounding box center [473, 115] width 35 height 14
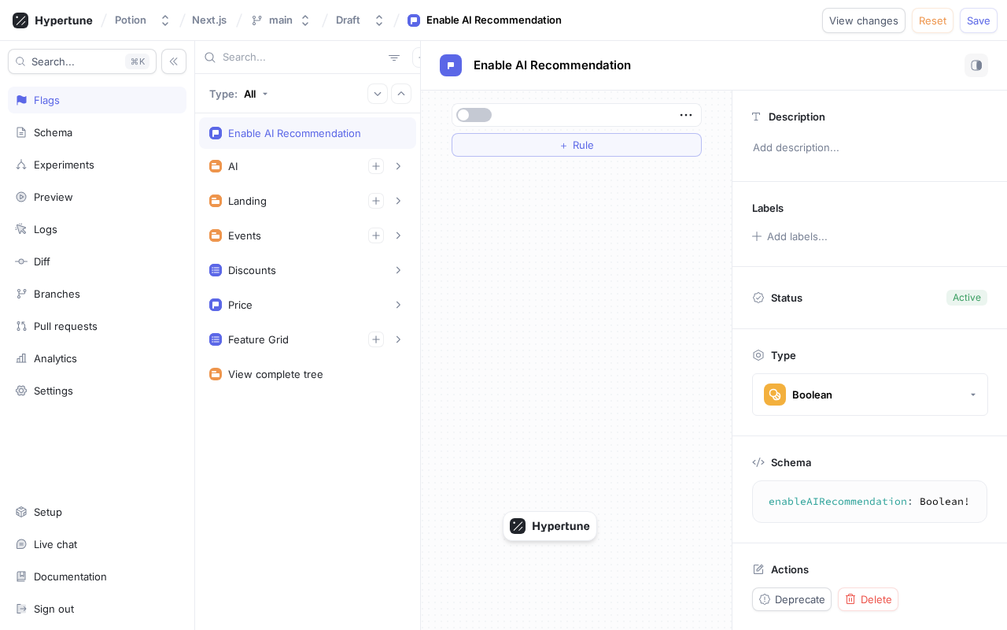
click at [978, 20] on span "Save" at bounding box center [979, 20] width 24 height 9
